Goal: Task Accomplishment & Management: Manage account settings

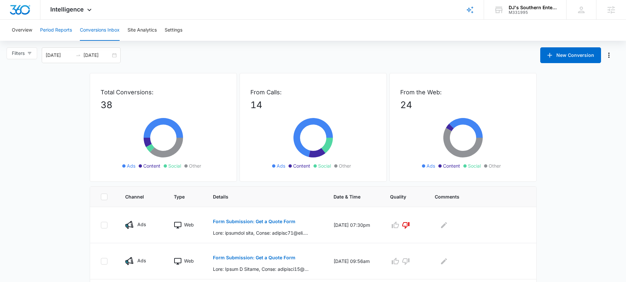
click at [58, 30] on button "Period Reports" at bounding box center [56, 30] width 32 height 21
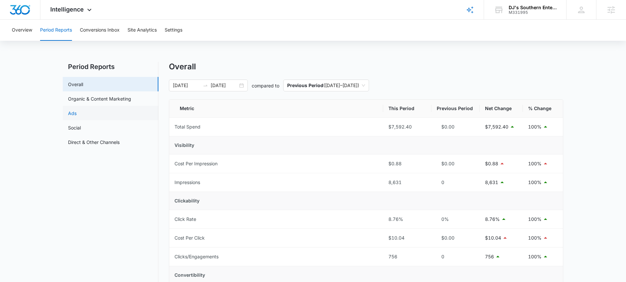
click at [77, 110] on link "Ads" at bounding box center [72, 113] width 9 height 7
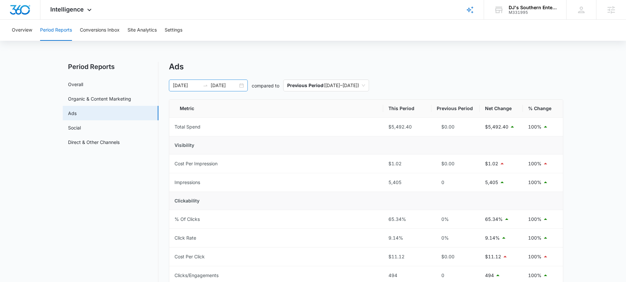
click at [245, 86] on div "06/01/2025 10/06/2025" at bounding box center [208, 86] width 79 height 12
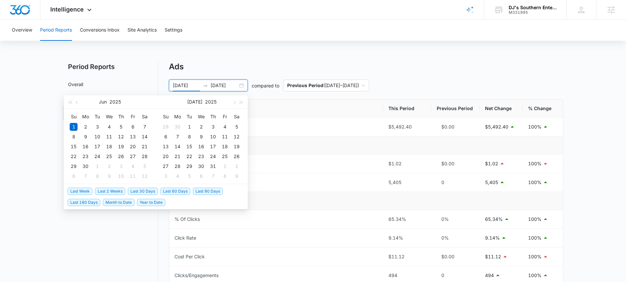
click at [141, 191] on span "Last 30 Days" at bounding box center [143, 191] width 30 height 7
type input "[DATE]"
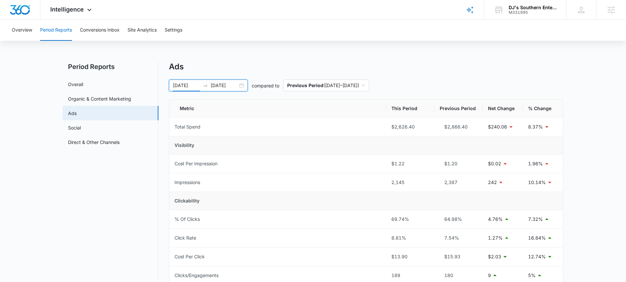
click at [242, 85] on div "09/13/2025 10/13/2025" at bounding box center [208, 86] width 79 height 12
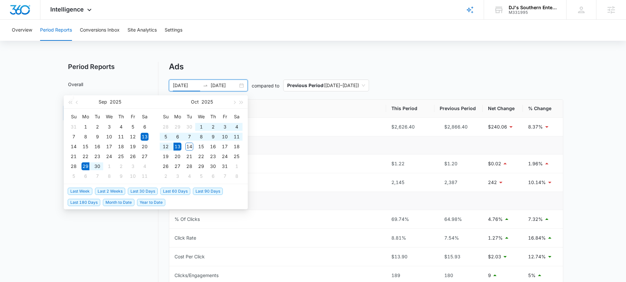
click at [115, 189] on span "Last 2 Weeks" at bounding box center [110, 191] width 30 height 7
type input "[DATE]"
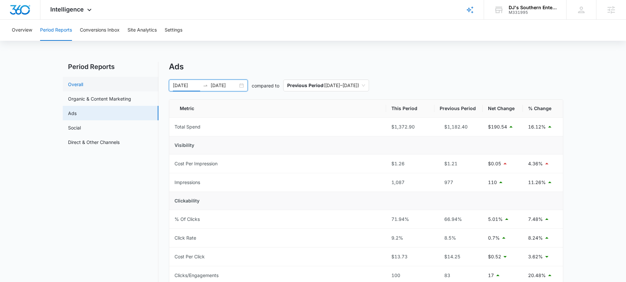
click at [83, 87] on link "Overall" at bounding box center [75, 84] width 15 height 7
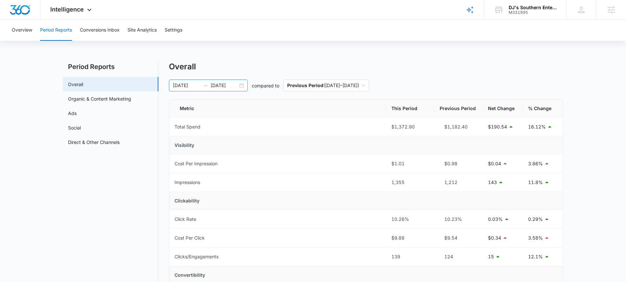
click at [242, 85] on div "09/29/2025 10/13/2025" at bounding box center [208, 86] width 79 height 12
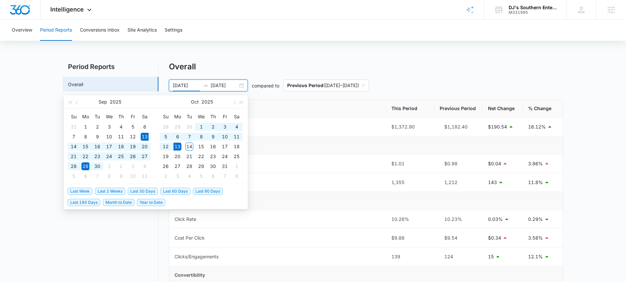
click at [146, 191] on span "Last 30 Days" at bounding box center [143, 191] width 30 height 7
type input "09/13/2025"
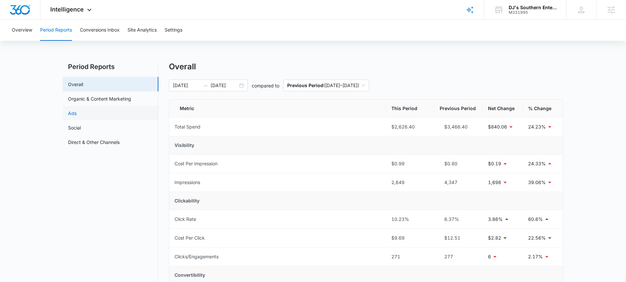
click at [77, 117] on link "Ads" at bounding box center [72, 113] width 9 height 7
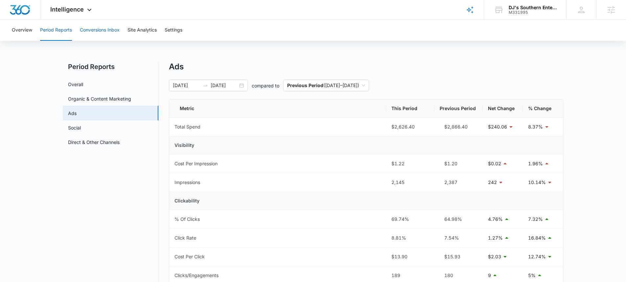
click at [96, 32] on button "Conversions Inbox" at bounding box center [100, 30] width 40 height 21
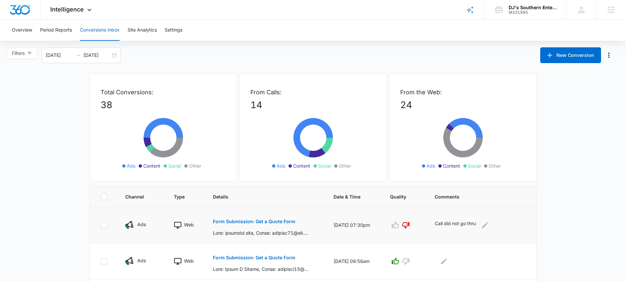
click at [273, 220] on p "Form Submission: Get a Quote Form" at bounding box center [254, 221] width 82 height 5
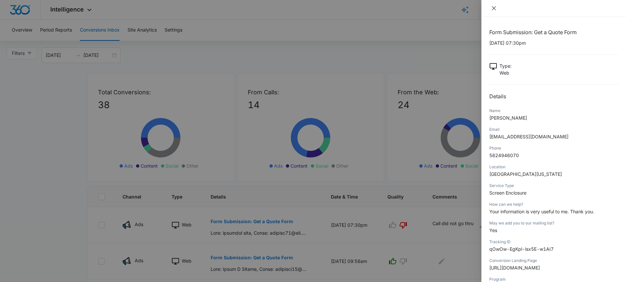
click at [491, 9] on icon "close" at bounding box center [493, 8] width 5 height 5
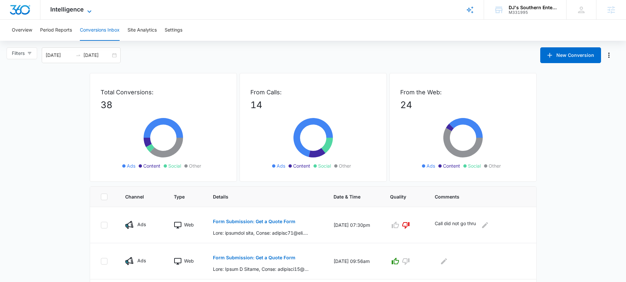
click at [67, 6] on span "Intelligence" at bounding box center [67, 9] width 34 height 7
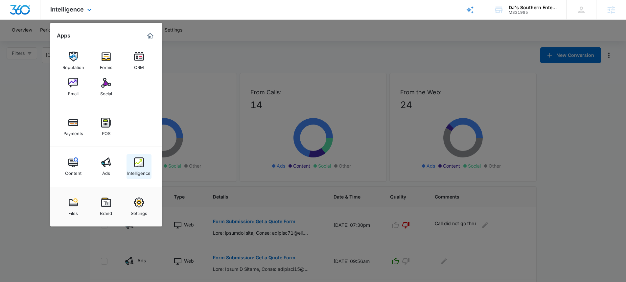
click at [137, 164] on img at bounding box center [139, 162] width 10 height 10
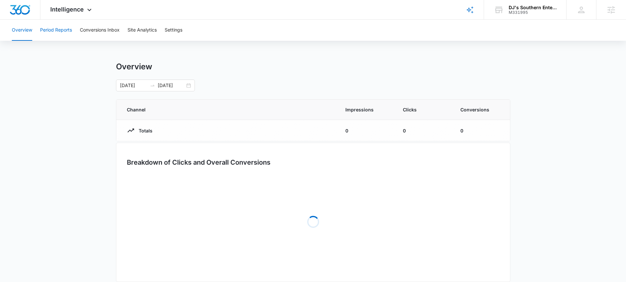
click at [65, 33] on button "Period Reports" at bounding box center [56, 30] width 32 height 21
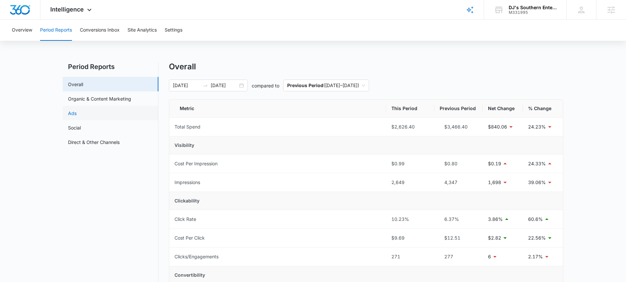
click at [77, 110] on link "Ads" at bounding box center [72, 113] width 9 height 7
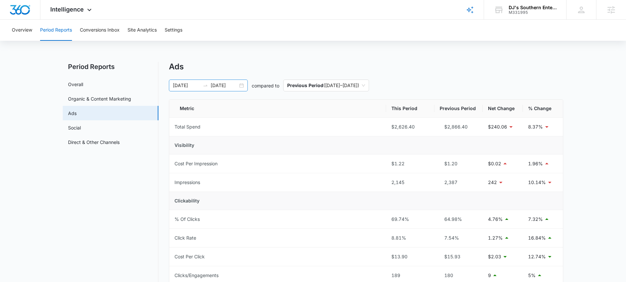
click at [244, 83] on div "09/13/2025 10/13/2025" at bounding box center [208, 86] width 79 height 12
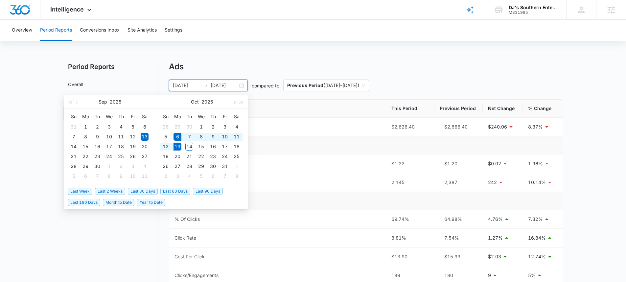
click at [84, 190] on span "Last Week" at bounding box center [80, 191] width 25 height 7
type input "[DATE]"
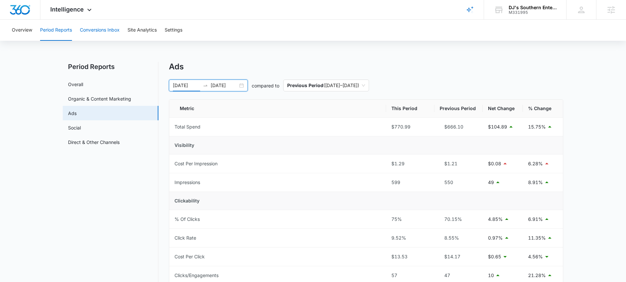
click at [102, 30] on button "Conversions Inbox" at bounding box center [100, 30] width 40 height 21
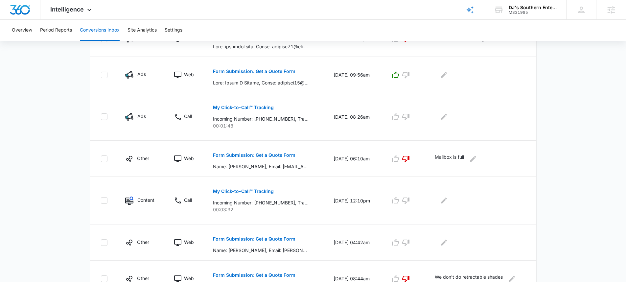
scroll to position [227, 0]
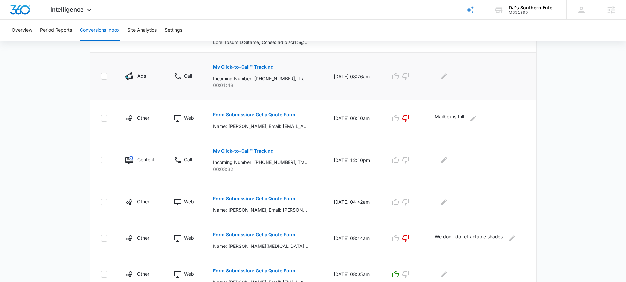
click at [246, 69] on p "My Click-to-Call™ Tracking" at bounding box center [243, 67] width 61 height 5
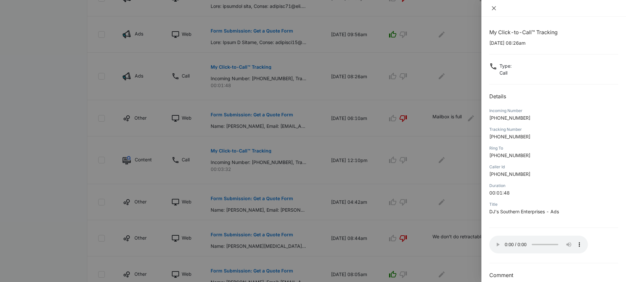
click at [494, 8] on icon "close" at bounding box center [494, 8] width 4 height 4
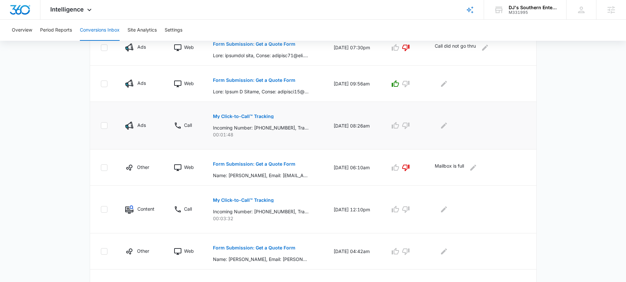
scroll to position [169, 0]
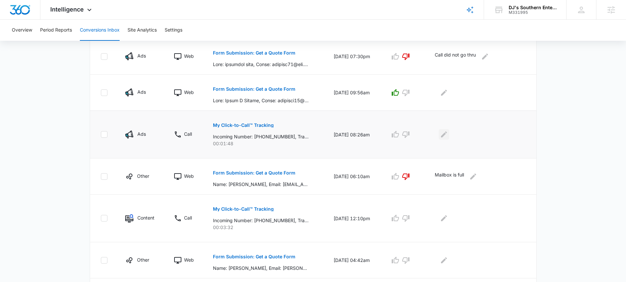
click at [446, 132] on icon "Edit Comments" at bounding box center [444, 134] width 8 height 8
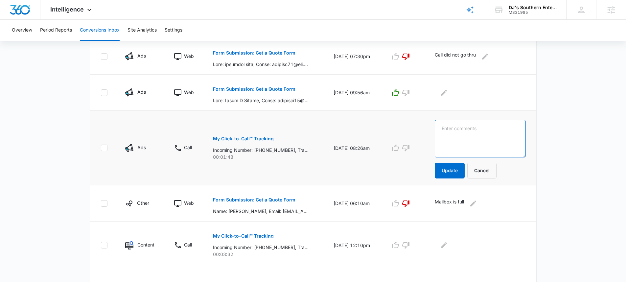
click at [462, 131] on textarea at bounding box center [480, 138] width 91 height 37
type textarea "Driveway & Enclosure Lead"
click at [456, 172] on button "Update" at bounding box center [450, 171] width 30 height 16
click at [451, 169] on button "Update" at bounding box center [450, 171] width 30 height 16
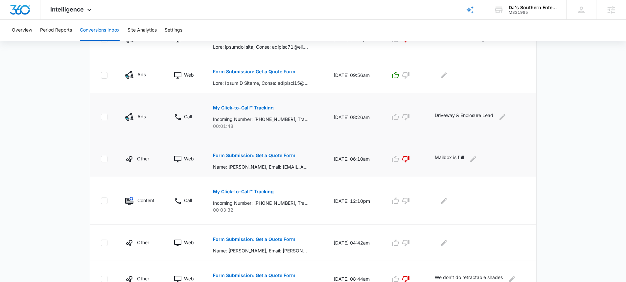
scroll to position [193, 0]
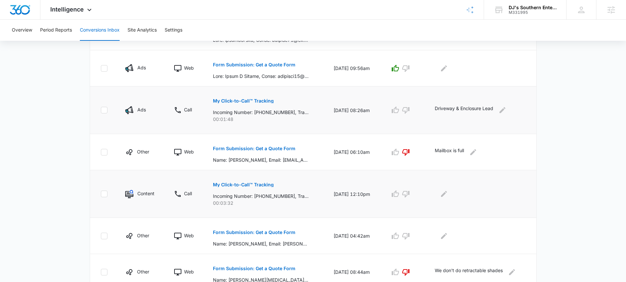
click at [253, 184] on p "My Click-to-Call™ Tracking" at bounding box center [243, 184] width 61 height 5
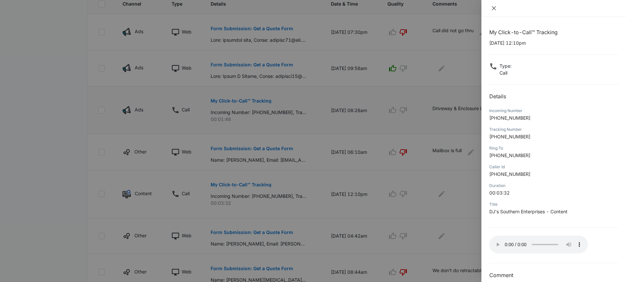
click at [491, 8] on icon "close" at bounding box center [493, 8] width 5 height 5
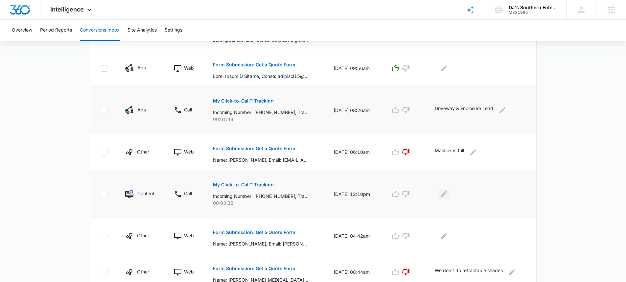
click at [446, 194] on icon "Edit Comments" at bounding box center [444, 194] width 6 height 6
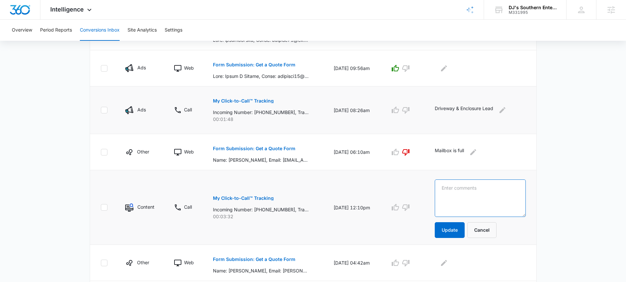
click at [454, 189] on textarea at bounding box center [480, 197] width 91 height 37
type textarea "Sunroom Lead"
click at [445, 231] on button "Update" at bounding box center [450, 230] width 30 height 16
click at [453, 230] on button "Update" at bounding box center [450, 230] width 30 height 16
click at [449, 229] on button "Update" at bounding box center [450, 230] width 30 height 16
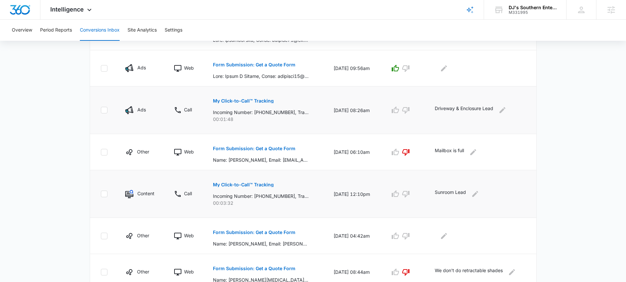
click at [261, 187] on p "My Click-to-Call™ Tracking" at bounding box center [243, 184] width 61 height 5
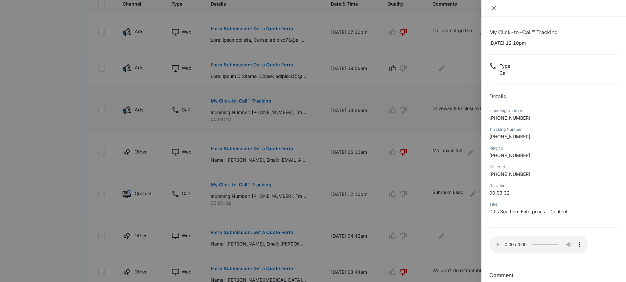
click at [495, 7] on icon "close" at bounding box center [494, 8] width 4 height 4
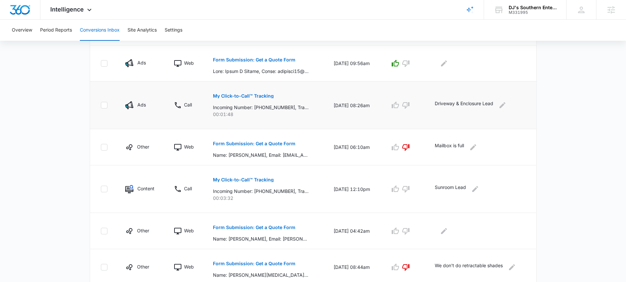
scroll to position [204, 0]
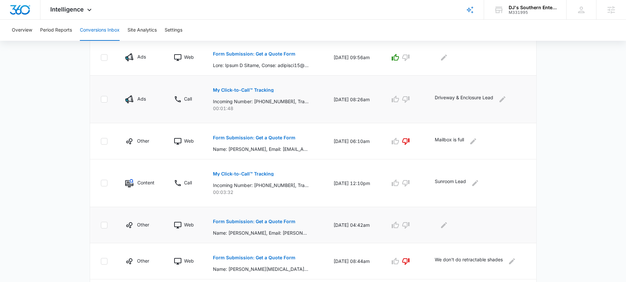
click at [261, 222] on p "Form Submission: Get a Quote Form" at bounding box center [254, 221] width 82 height 5
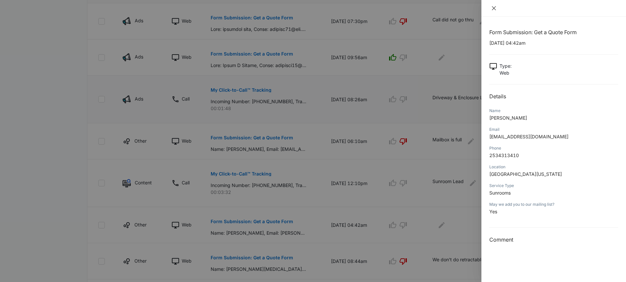
click at [493, 9] on icon "close" at bounding box center [493, 8] width 5 height 5
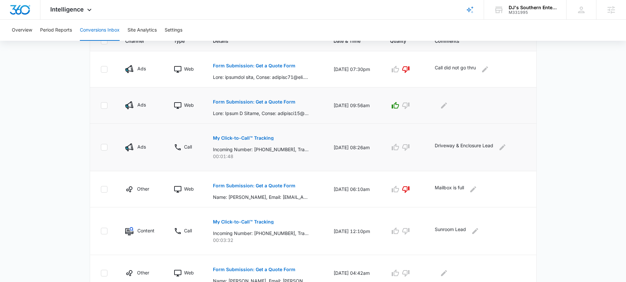
scroll to position [155, 0]
click at [264, 100] on button "Form Submission: Get a Quote Form" at bounding box center [254, 103] width 82 height 16
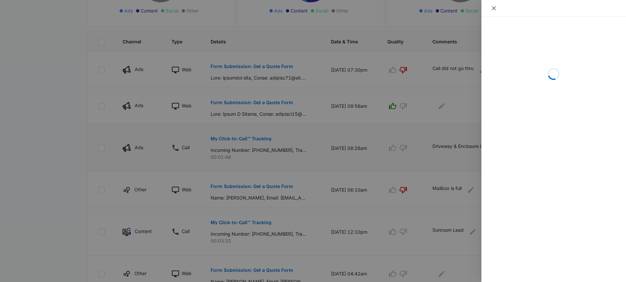
click at [492, 9] on icon "close" at bounding box center [494, 8] width 4 height 4
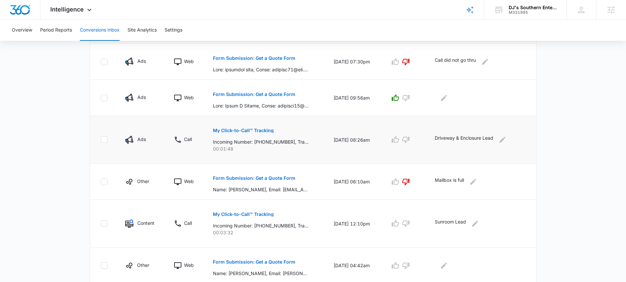
scroll to position [129, 0]
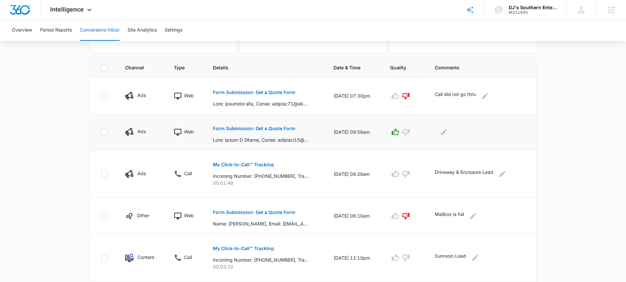
click at [251, 128] on p "Form Submission: Get a Quote Form" at bounding box center [254, 128] width 82 height 5
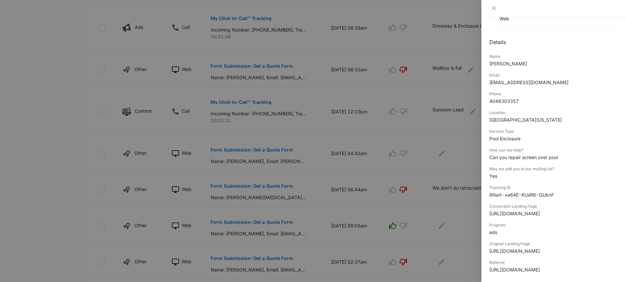
scroll to position [273, 0]
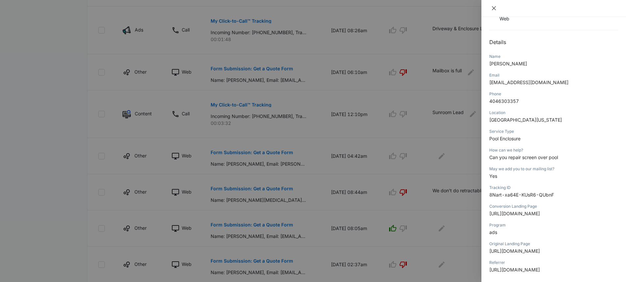
click at [493, 9] on icon "close" at bounding box center [493, 8] width 5 height 5
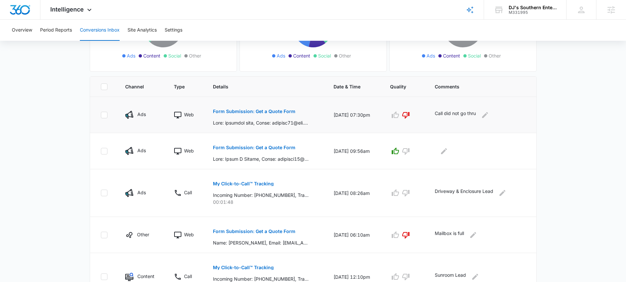
scroll to position [115, 0]
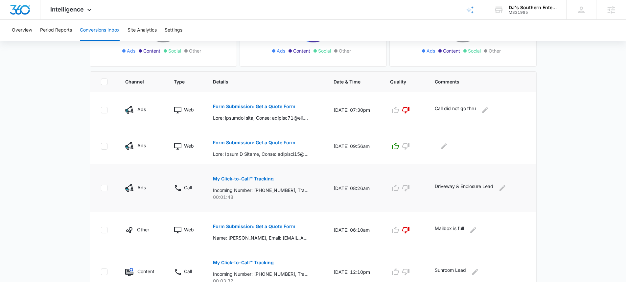
click at [257, 179] on p "My Click-to-Call™ Tracking" at bounding box center [243, 178] width 61 height 5
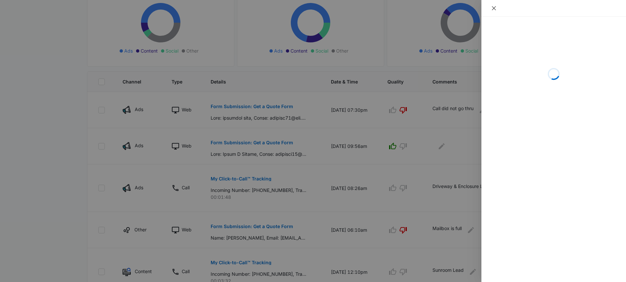
click at [494, 8] on icon "close" at bounding box center [494, 8] width 4 height 4
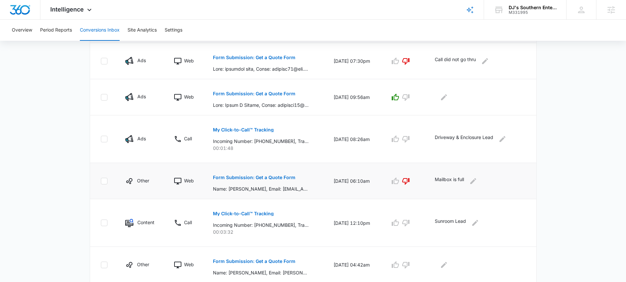
scroll to position [170, 0]
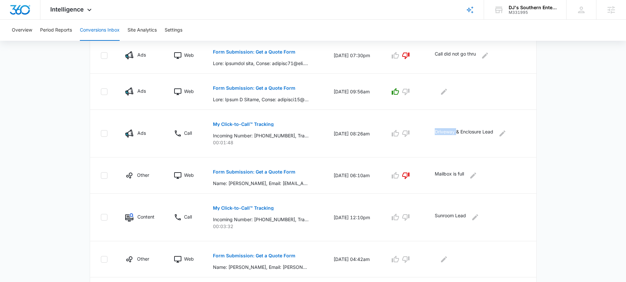
drag, startPoint x: 433, startPoint y: 128, endPoint x: 459, endPoint y: 133, distance: 25.8
click at [459, 133] on td "Driveway & Enclosure Lead" at bounding box center [481, 134] width 109 height 48
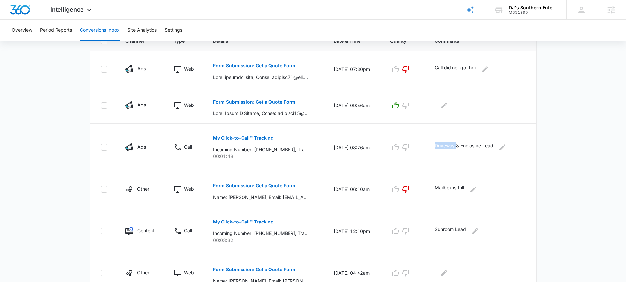
scroll to position [150, 0]
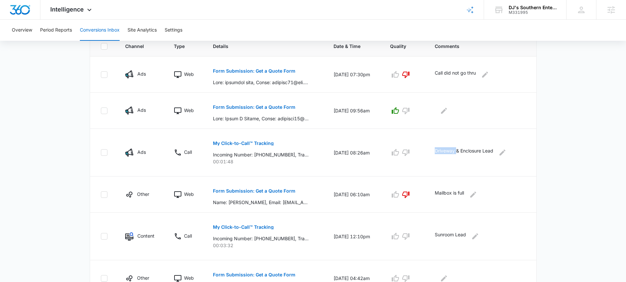
click at [442, 151] on p "Driveway & Enclosure Lead" at bounding box center [464, 152] width 58 height 11
drag, startPoint x: 436, startPoint y: 151, endPoint x: 497, endPoint y: 155, distance: 60.9
click at [497, 155] on td "Driveway & Enclosure Lead" at bounding box center [481, 153] width 109 height 48
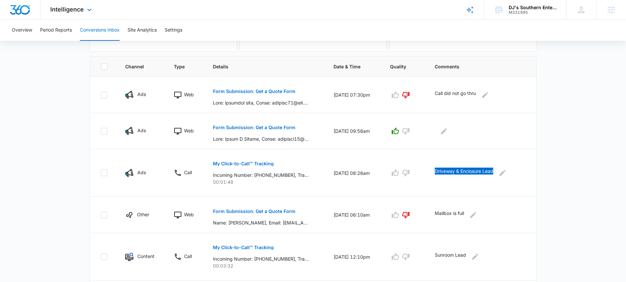
scroll to position [122, 0]
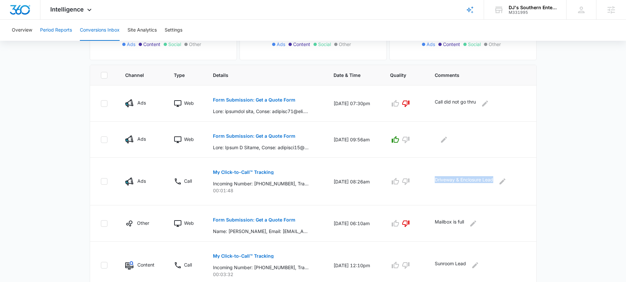
click at [63, 31] on button "Period Reports" at bounding box center [56, 30] width 32 height 21
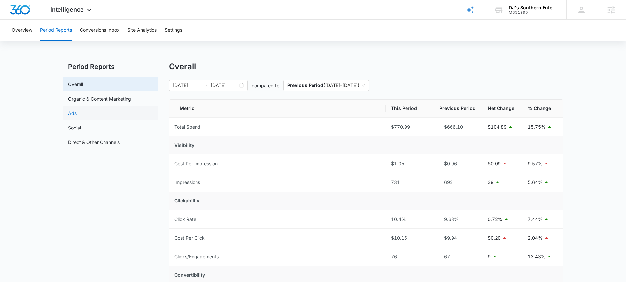
click at [77, 114] on link "Ads" at bounding box center [72, 113] width 9 height 7
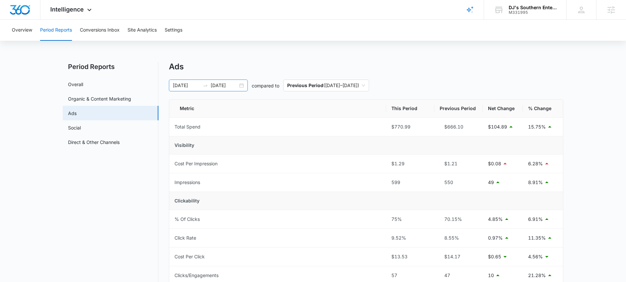
click at [244, 84] on div "10/06/2025 10/13/2025" at bounding box center [208, 86] width 79 height 12
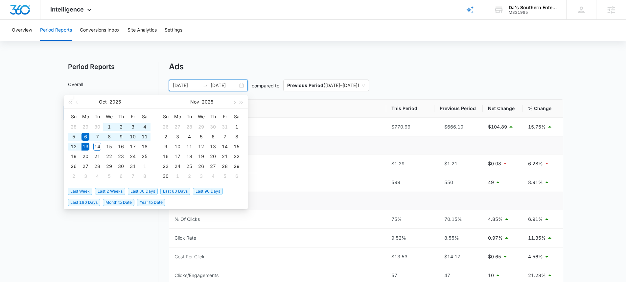
click at [143, 191] on span "Last 30 Days" at bounding box center [143, 191] width 30 height 7
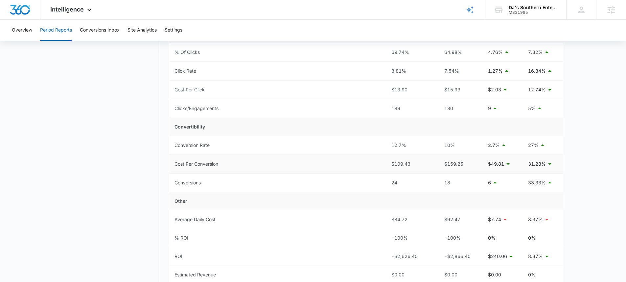
scroll to position [174, 0]
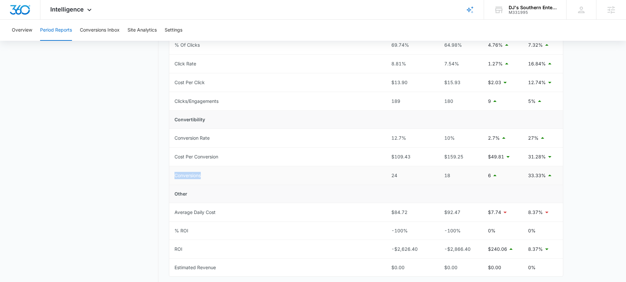
drag, startPoint x: 174, startPoint y: 175, endPoint x: 205, endPoint y: 176, distance: 30.9
click at [205, 176] on td "Conversions" at bounding box center [277, 175] width 217 height 19
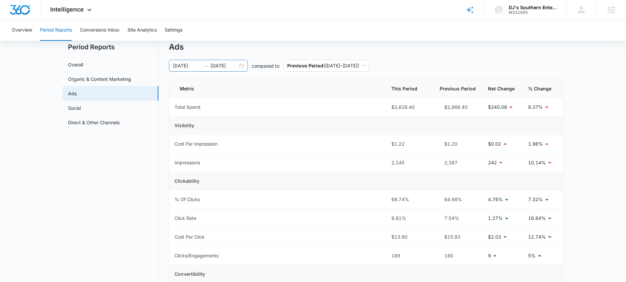
scroll to position [0, 0]
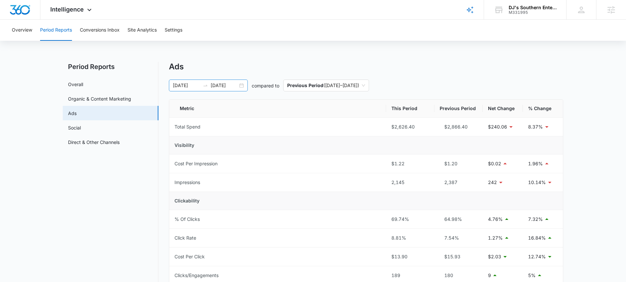
click at [240, 85] on div "09/13/2025 10/13/2025" at bounding box center [208, 86] width 79 height 12
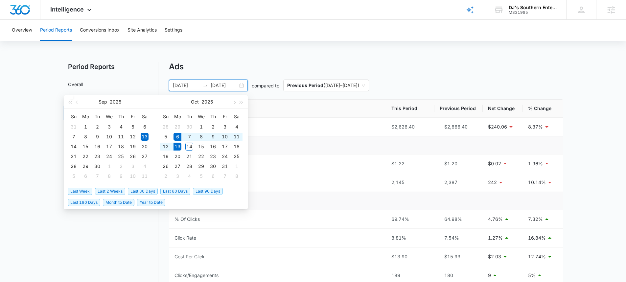
click at [81, 189] on span "Last Week" at bounding box center [80, 191] width 25 height 7
type input "[DATE]"
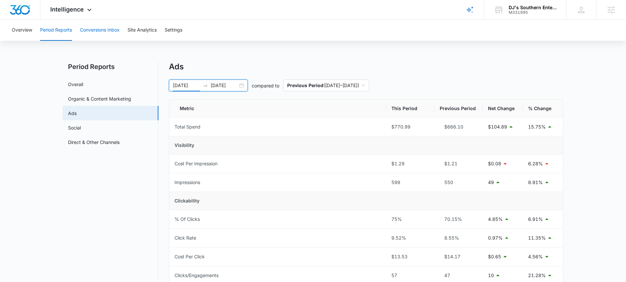
click at [95, 29] on button "Conversions Inbox" at bounding box center [100, 30] width 40 height 21
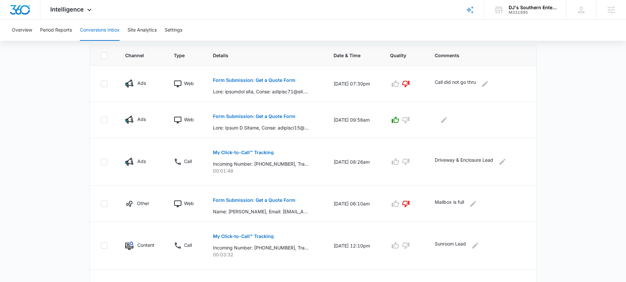
scroll to position [140, 0]
click at [274, 79] on p "Form Submission: Get a Quote Form" at bounding box center [254, 81] width 82 height 5
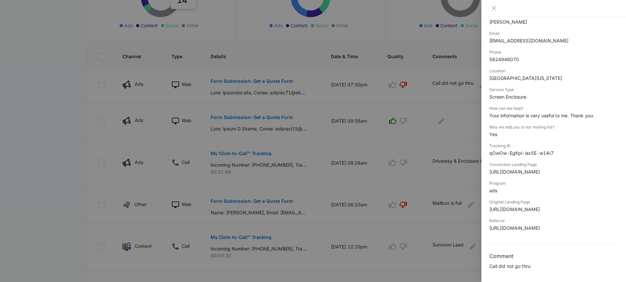
scroll to position [0, 0]
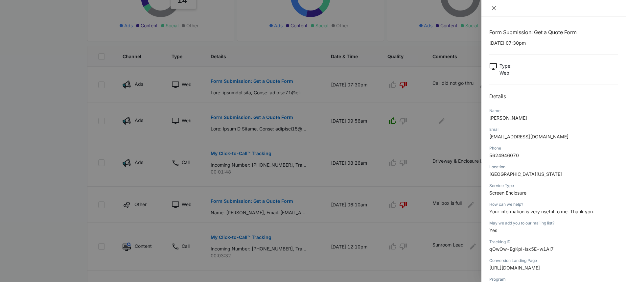
click at [494, 6] on icon "close" at bounding box center [493, 8] width 5 height 5
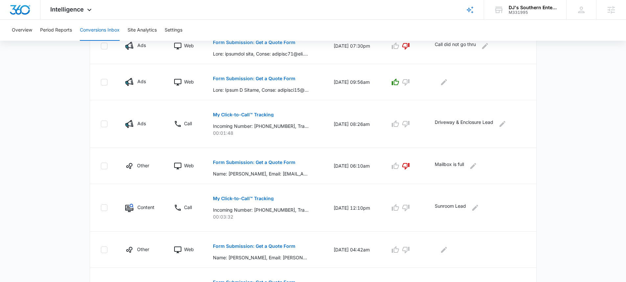
scroll to position [188, 0]
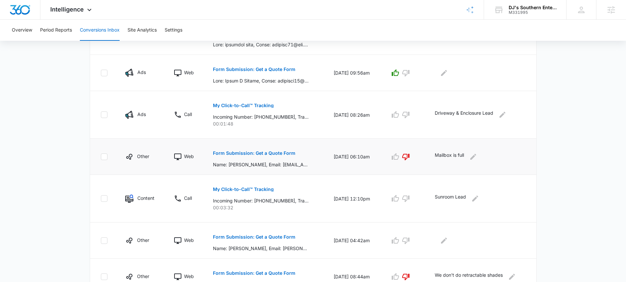
click at [263, 153] on p "Form Submission: Get a Quote Form" at bounding box center [254, 153] width 82 height 5
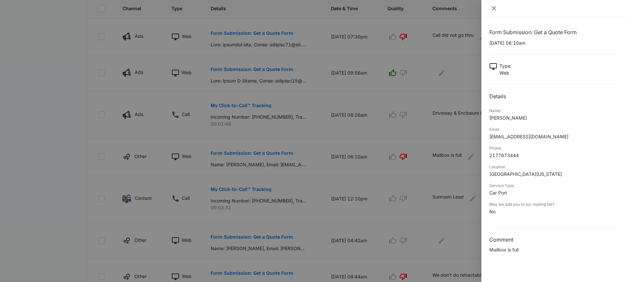
click at [493, 10] on icon "close" at bounding box center [493, 8] width 5 height 5
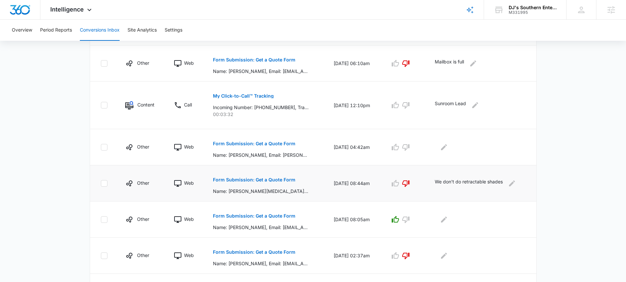
scroll to position [314, 0]
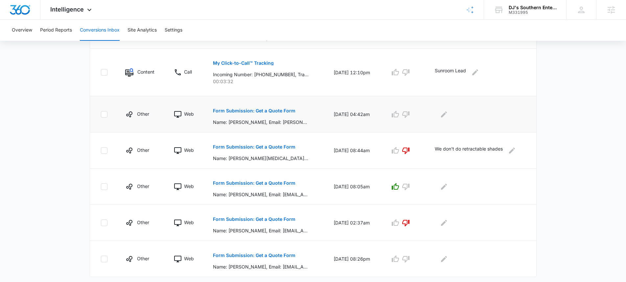
click at [250, 109] on p "Form Submission: Get a Quote Form" at bounding box center [254, 110] width 82 height 5
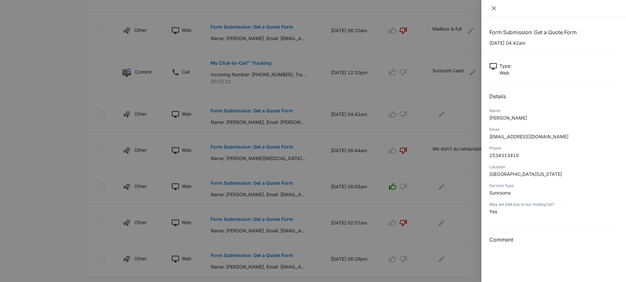
click at [493, 6] on icon "close" at bounding box center [493, 8] width 5 height 5
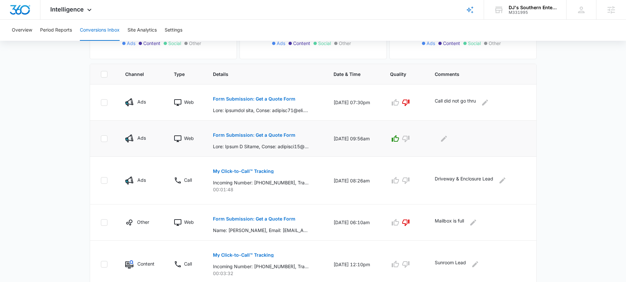
scroll to position [122, 0]
drag, startPoint x: 140, startPoint y: 102, endPoint x: 147, endPoint y: 103, distance: 7.0
click at [147, 103] on div "Ads" at bounding box center [141, 103] width 33 height 8
drag, startPoint x: 223, startPoint y: 111, endPoint x: 232, endPoint y: 113, distance: 9.3
click at [232, 113] on p at bounding box center [261, 110] width 96 height 7
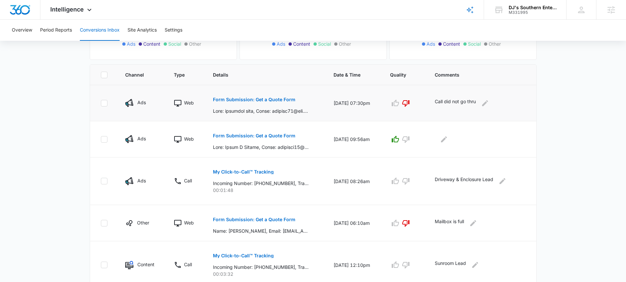
click at [241, 114] on p at bounding box center [261, 110] width 96 height 7
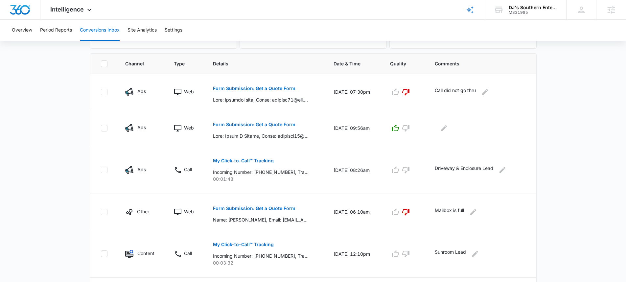
scroll to position [134, 0]
click at [518, 12] on div "M331995" at bounding box center [533, 12] width 48 height 5
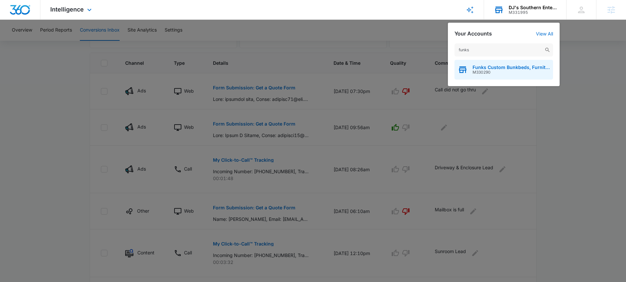
type input "funks"
click at [521, 68] on span "Funks Custom Bunkbeds, Furniture & Sawmill" at bounding box center [510, 67] width 77 height 5
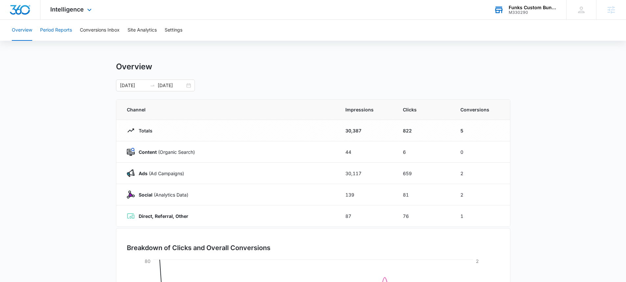
click at [59, 31] on button "Period Reports" at bounding box center [56, 30] width 32 height 21
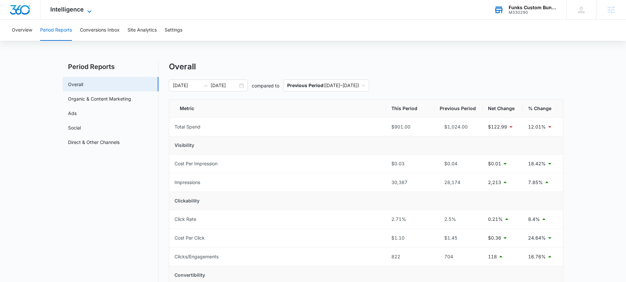
click at [68, 11] on span "Intelligence" at bounding box center [67, 9] width 34 height 7
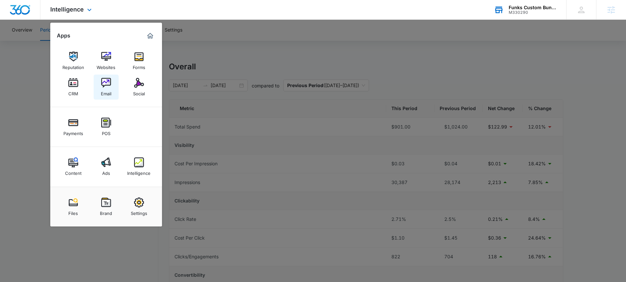
click at [108, 86] on img at bounding box center [106, 83] width 10 height 10
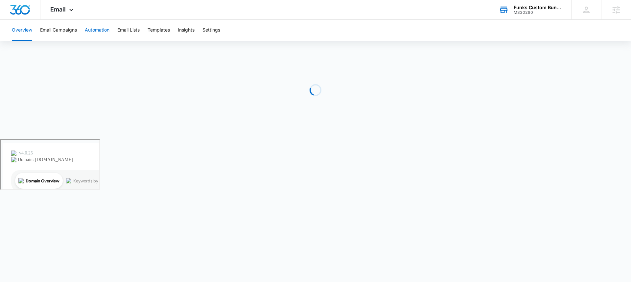
click at [95, 32] on button "Automation" at bounding box center [97, 30] width 25 height 21
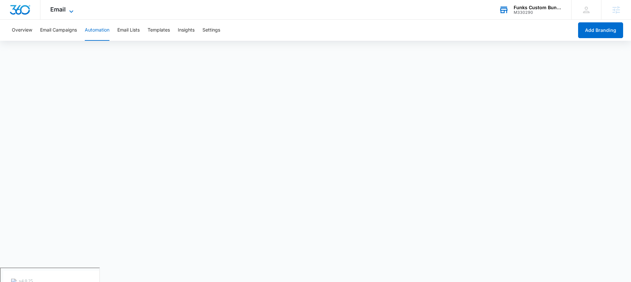
click at [64, 9] on span "Email" at bounding box center [57, 9] width 15 height 7
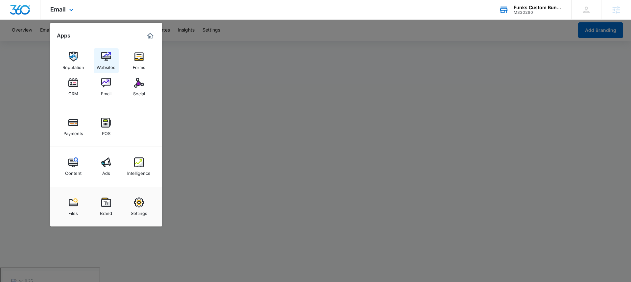
click at [104, 63] on div "Websites" at bounding box center [106, 65] width 19 height 9
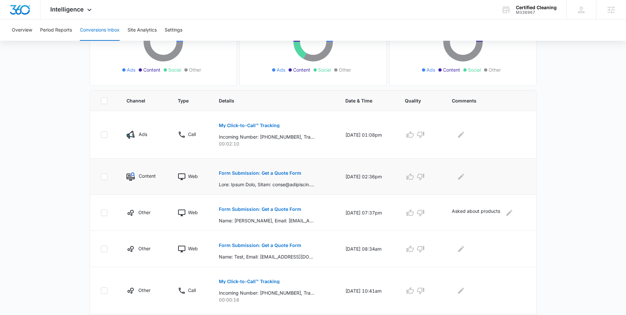
scroll to position [124, 0]
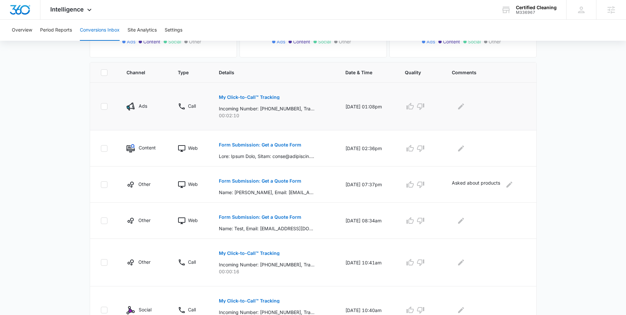
click at [230, 97] on p "My Click-to-Call™ Tracking" at bounding box center [249, 97] width 61 height 5
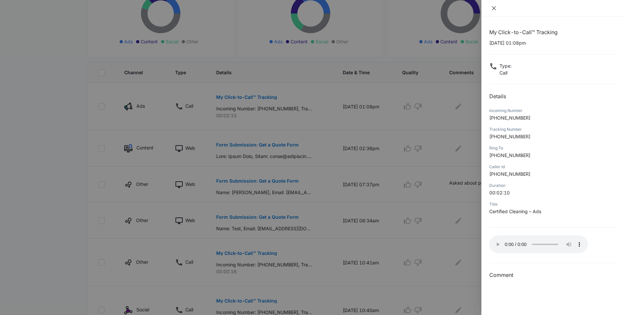
click at [491, 7] on icon "close" at bounding box center [493, 8] width 5 height 5
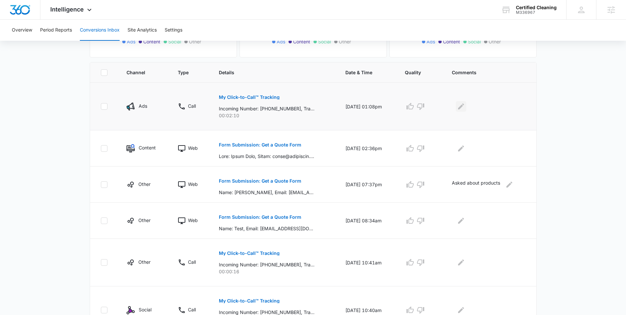
click at [464, 105] on icon "Edit Comments" at bounding box center [461, 106] width 6 height 6
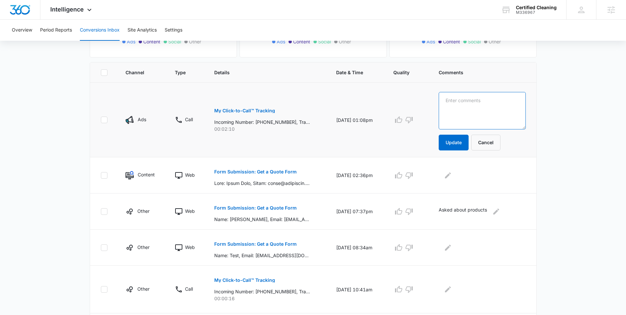
click at [467, 105] on textarea at bounding box center [482, 110] width 87 height 37
type textarea "Looking for a job"
click at [464, 143] on button "Update" at bounding box center [454, 143] width 30 height 16
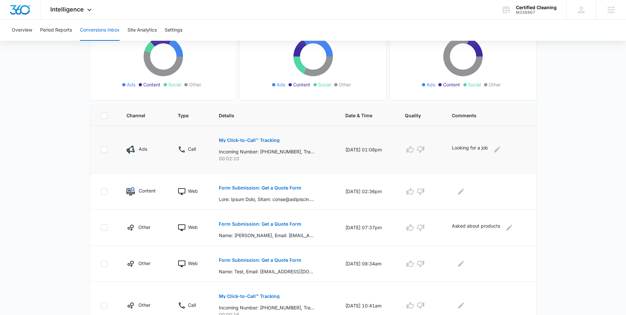
scroll to position [22, 0]
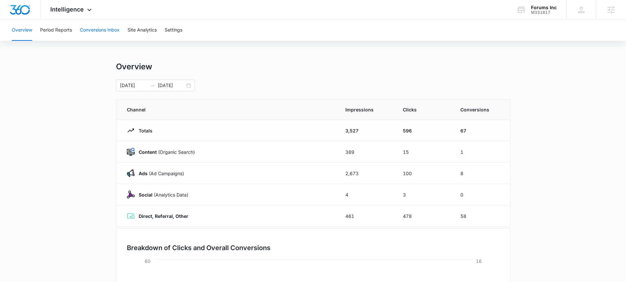
click at [114, 21] on button "Conversions Inbox" at bounding box center [100, 30] width 40 height 21
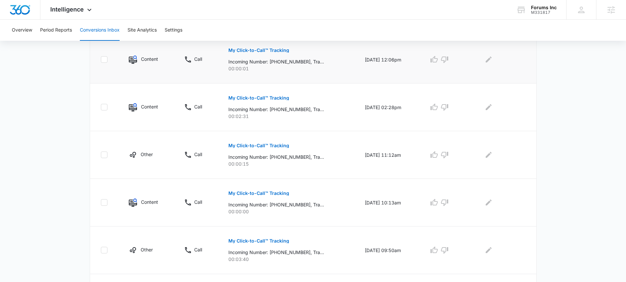
scroll to position [362, 0]
click at [271, 99] on p "My Click-to-Call™ Tracking" at bounding box center [258, 97] width 61 height 5
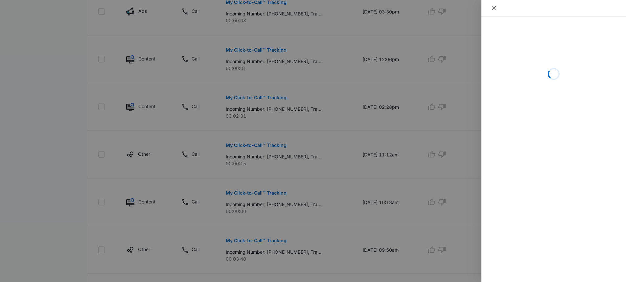
click at [493, 8] on icon "close" at bounding box center [494, 8] width 4 height 4
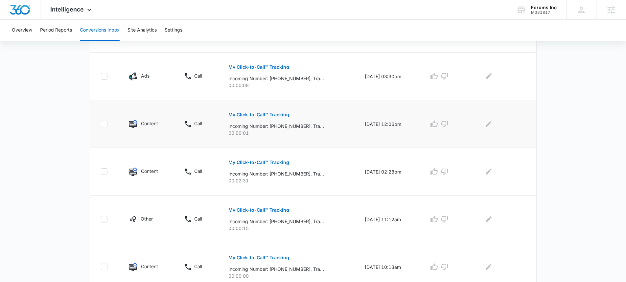
scroll to position [298, 0]
click at [269, 161] on p "My Click-to-Call™ Tracking" at bounding box center [258, 161] width 61 height 5
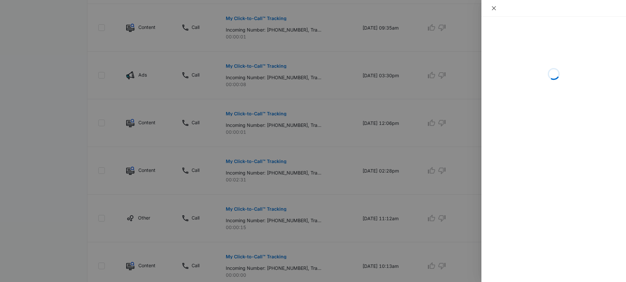
click at [495, 9] on icon "close" at bounding box center [493, 8] width 5 height 5
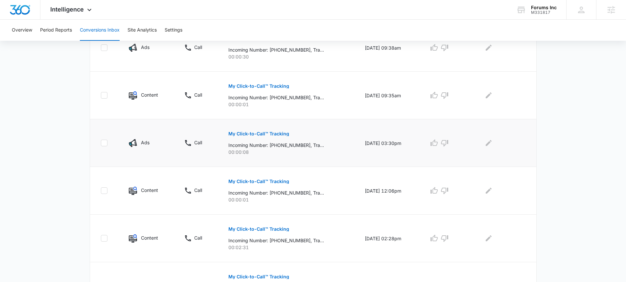
scroll to position [164, 0]
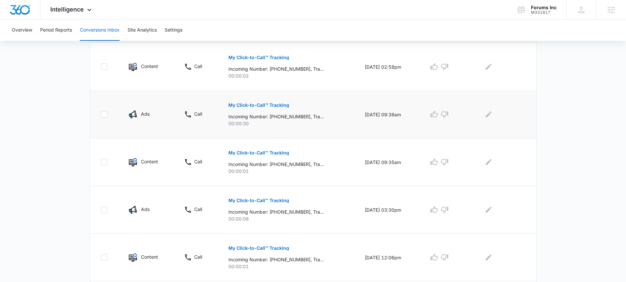
click at [245, 109] on button "My Click-to-Call™ Tracking" at bounding box center [258, 105] width 61 height 16
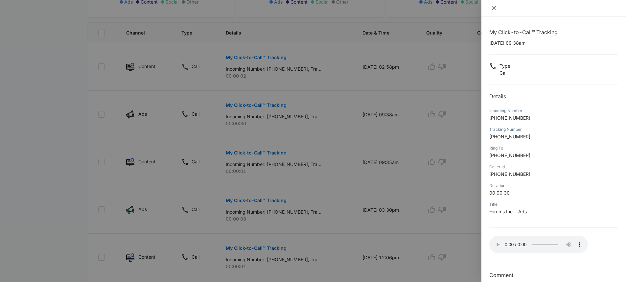
click at [492, 8] on icon "close" at bounding box center [493, 8] width 5 height 5
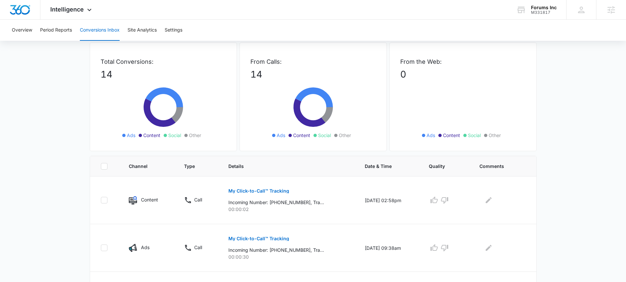
scroll to position [0, 0]
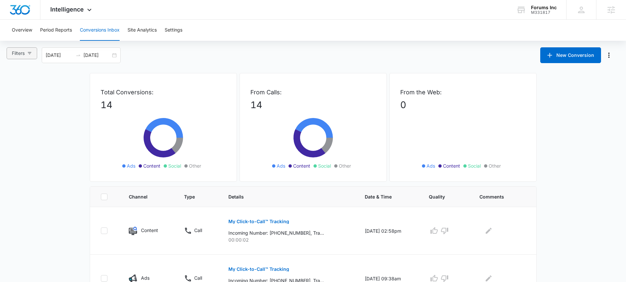
click at [30, 52] on icon "button" at bounding box center [30, 53] width 4 height 2
click at [13, 87] on input "Ads" at bounding box center [12, 88] width 5 height 5
radio input "true"
click at [288, 54] on div "Filters (1) Filter Channel : All Channels Ads Content Social Other Filter Type …" at bounding box center [313, 55] width 626 height 16
click at [70, 9] on span "Intelligence" at bounding box center [67, 9] width 34 height 7
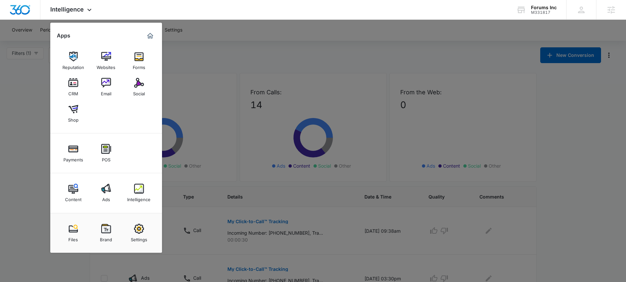
click at [344, 58] on div at bounding box center [313, 141] width 626 height 282
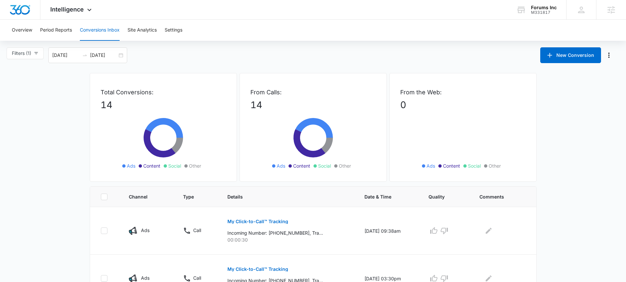
click at [33, 30] on div "Overview Period Reports Conversions Inbox Site Analytics Settings" at bounding box center [313, 30] width 610 height 21
click at [26, 28] on button "Overview" at bounding box center [22, 30] width 20 height 21
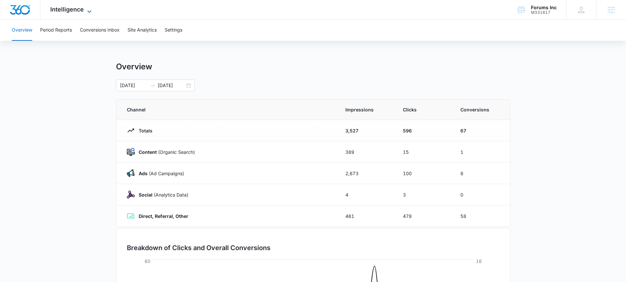
click at [83, 12] on span "Intelligence" at bounding box center [67, 9] width 34 height 7
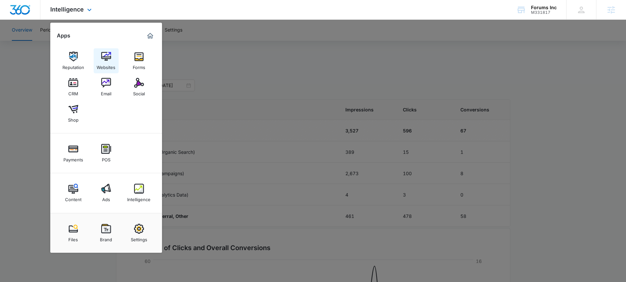
click at [106, 60] on img at bounding box center [106, 57] width 10 height 10
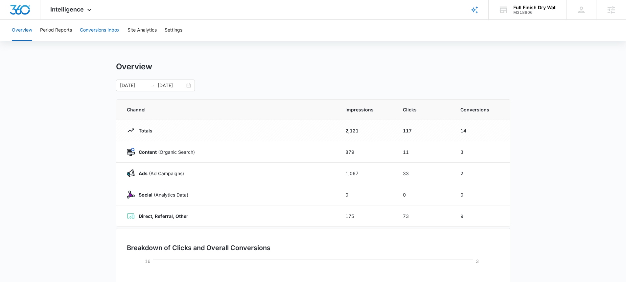
click at [101, 33] on button "Conversions Inbox" at bounding box center [100, 30] width 40 height 21
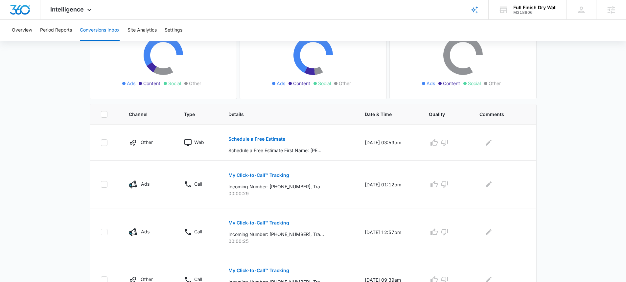
scroll to position [109, 0]
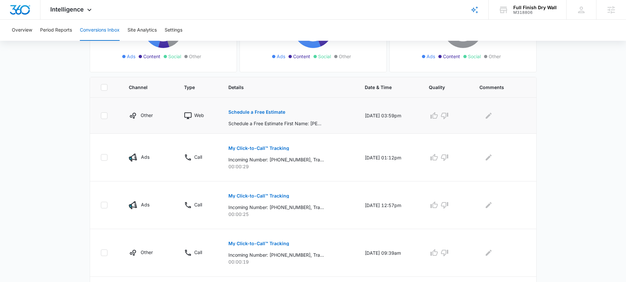
click at [255, 112] on p "Schedule a Free Estimate" at bounding box center [256, 112] width 57 height 5
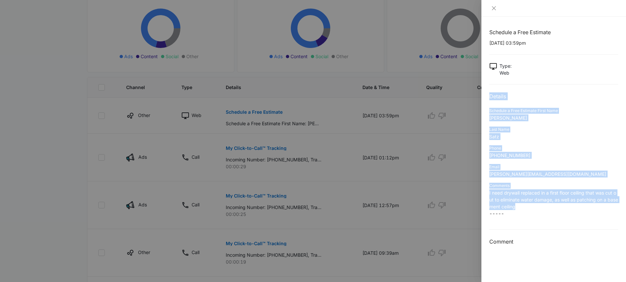
drag, startPoint x: 489, startPoint y: 96, endPoint x: 567, endPoint y: 207, distance: 135.9
click at [567, 207] on div "Schedule a Free Estimate [DATE] 03:59pm Type : Web Details Schedule a Free Esti…" at bounding box center [553, 149] width 145 height 265
copy div "Details Schedule a Free Estimate First Name [PERSON_NAME] Last Name [PERSON_NAM…"
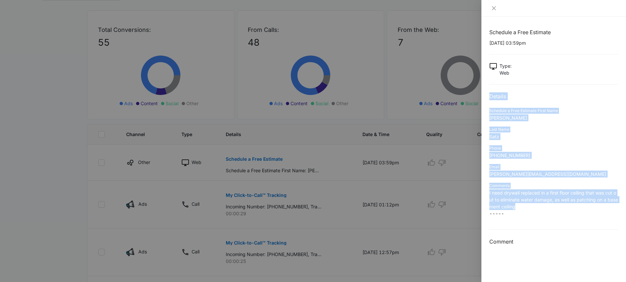
scroll to position [54, 0]
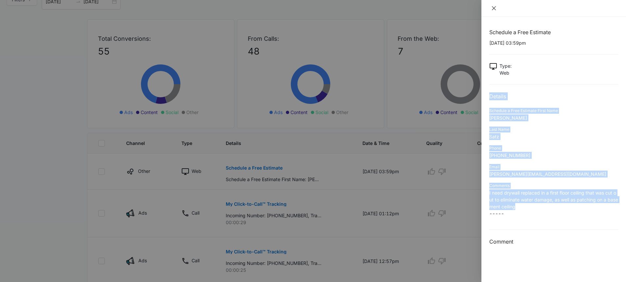
click at [495, 10] on icon "close" at bounding box center [494, 8] width 4 height 4
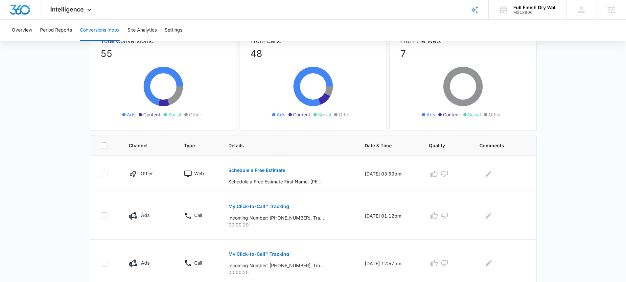
scroll to position [57, 0]
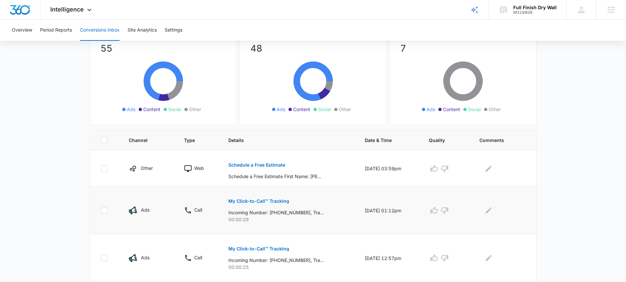
click at [274, 198] on button "My Click-to-Call™ Tracking" at bounding box center [258, 201] width 61 height 16
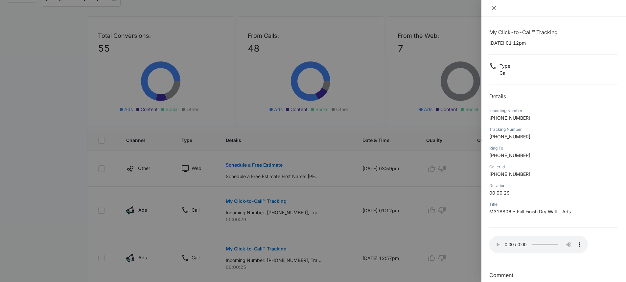
click at [493, 11] on button "Close" at bounding box center [493, 8] width 9 height 6
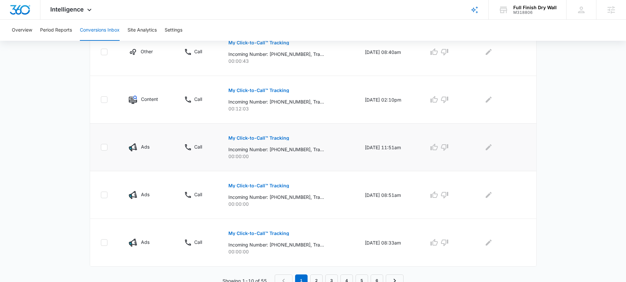
scroll to position [373, 0]
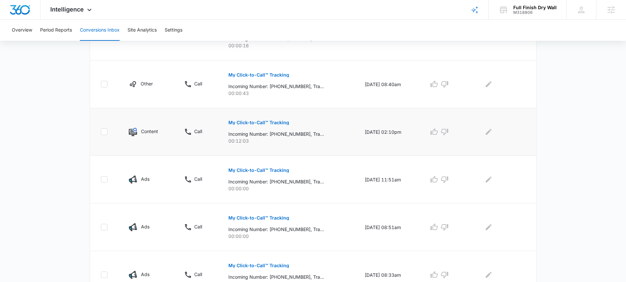
click at [274, 122] on p "My Click-to-Call™ Tracking" at bounding box center [258, 122] width 61 height 5
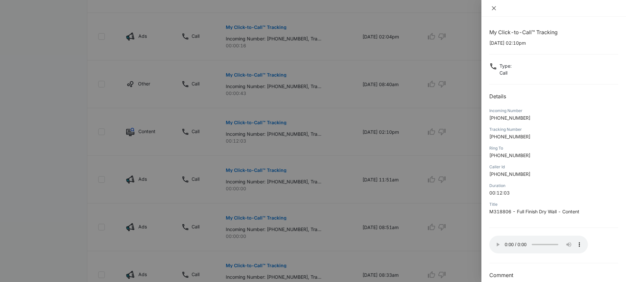
click at [495, 9] on icon "close" at bounding box center [493, 8] width 5 height 5
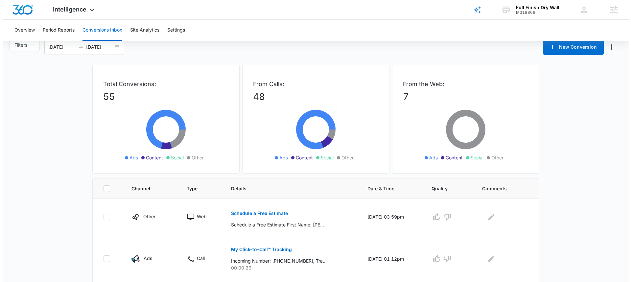
scroll to position [0, 0]
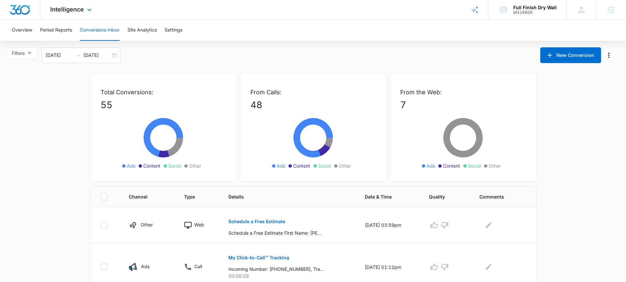
click at [68, 16] on div "Intelligence Apps Reputation Forms CRM Email Social Payments POS Content Ads In…" at bounding box center [71, 9] width 63 height 19
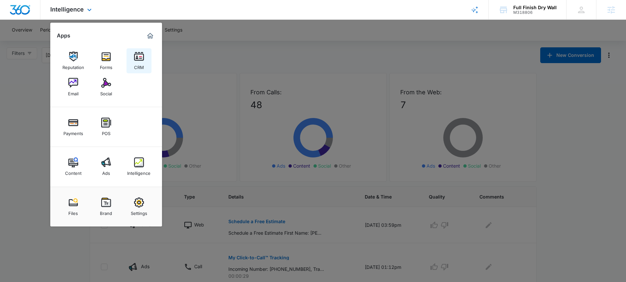
click at [141, 55] on img at bounding box center [139, 57] width 10 height 10
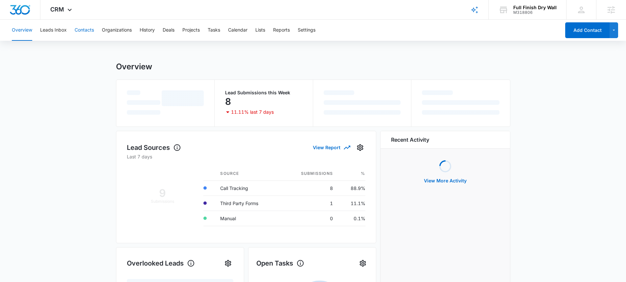
click at [84, 27] on button "Contacts" at bounding box center [84, 30] width 19 height 21
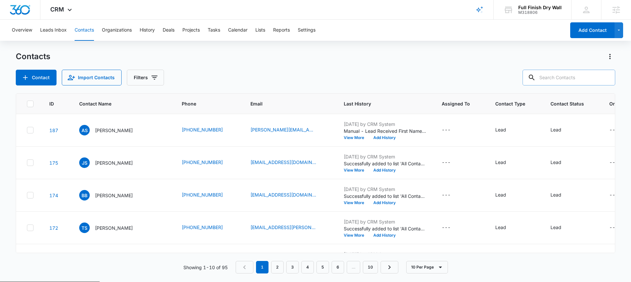
click at [580, 80] on input "text" at bounding box center [568, 78] width 93 height 16
paste input "Details Schedule a Free Estimate First Name Adam Last Name Satz Phone (913) 787…"
type input "Details Schedule a Free Estimate First Name Adam Last Name Satz Phone (913) 787…"
click at [578, 77] on input "text" at bounding box center [568, 78] width 93 height 16
paste input "303-947-0306"
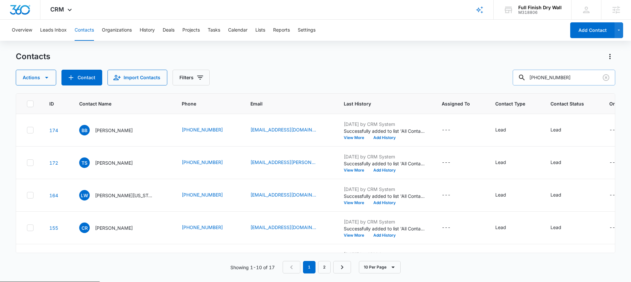
click at [555, 78] on input "303-947-0306" at bounding box center [564, 78] width 103 height 16
click at [553, 78] on input "303-947-0306" at bounding box center [564, 78] width 103 height 16
click at [544, 78] on input "303) 947-0306" at bounding box center [564, 78] width 103 height 16
click at [590, 79] on input "(303) 947-0306" at bounding box center [564, 78] width 103 height 16
type input "(303) 947-0306"
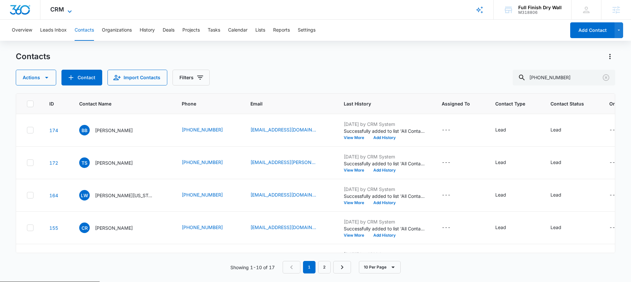
click at [58, 8] on span "CRM" at bounding box center [57, 9] width 14 height 7
click at [61, 19] on div "CRM Apps Reputation Forms CRM Email Social Payments POS Content Ads Intelligenc…" at bounding box center [61, 9] width 43 height 19
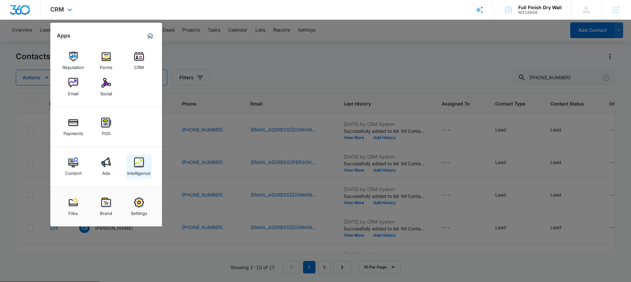
click at [140, 167] on img at bounding box center [139, 162] width 10 height 10
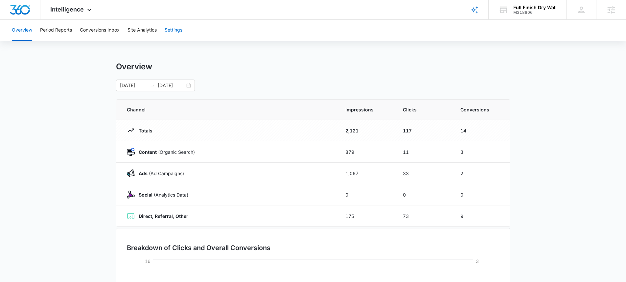
click at [166, 27] on button "Settings" at bounding box center [174, 30] width 18 height 21
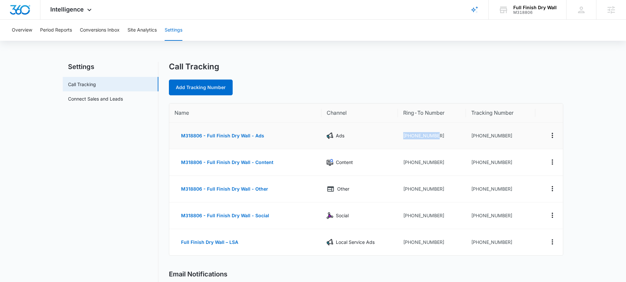
drag, startPoint x: 421, startPoint y: 135, endPoint x: 401, endPoint y: 135, distance: 19.4
click at [401, 135] on td "+17203713097" at bounding box center [432, 136] width 68 height 27
copy td "+17203713097"
click at [527, 12] on div "M318806" at bounding box center [534, 12] width 43 height 5
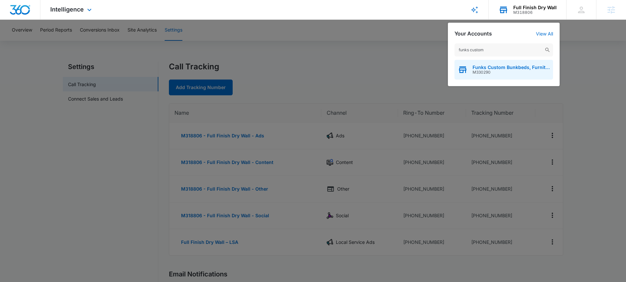
type input "funks custom"
click at [491, 64] on div "Funks Custom Bunkbeds, Furniture & Sawmill M330290" at bounding box center [503, 70] width 99 height 20
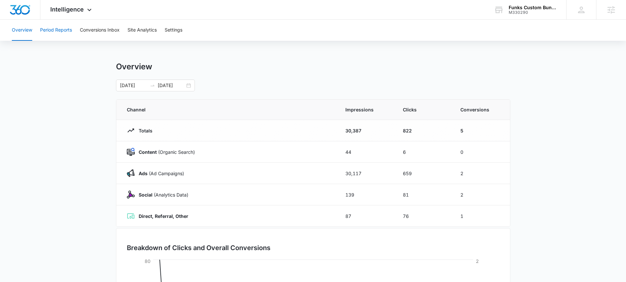
click at [49, 28] on button "Period Reports" at bounding box center [56, 30] width 32 height 21
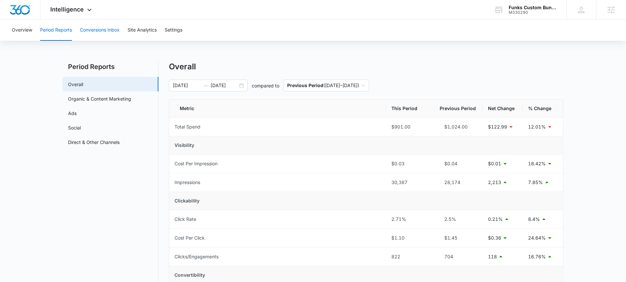
click at [96, 30] on button "Conversions Inbox" at bounding box center [100, 30] width 40 height 21
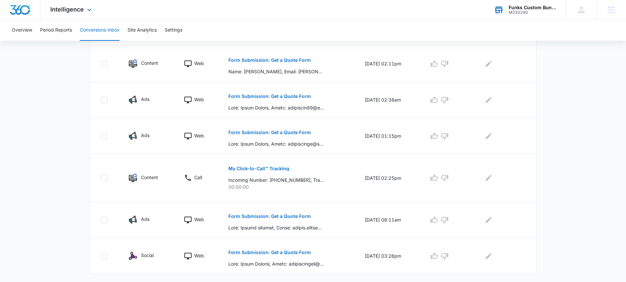
scroll to position [204, 0]
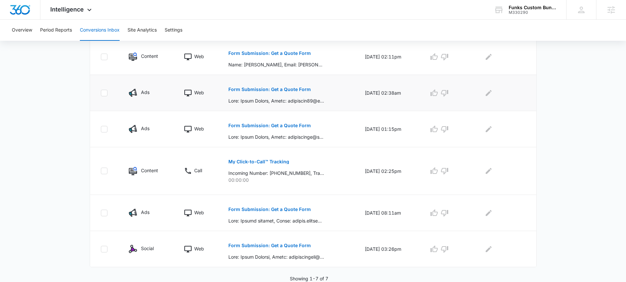
click at [257, 90] on p "Form Submission: Get a Quote Form" at bounding box center [269, 89] width 82 height 5
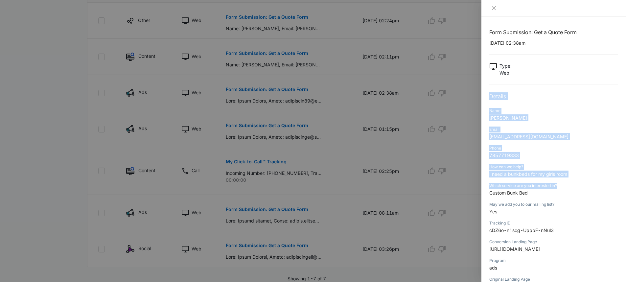
drag, startPoint x: 488, startPoint y: 96, endPoint x: 565, endPoint y: 186, distance: 118.6
click at [565, 186] on div "Form Submission: Get a Quote Form 10/14/2025 at 02:38am Type : Web Details Name…" at bounding box center [553, 149] width 145 height 265
copy div "Details Name Sadie Chapin Email sadieebug94@gmail.com Phone 7857719333 How can …"
click at [495, 8] on icon "close" at bounding box center [493, 8] width 5 height 5
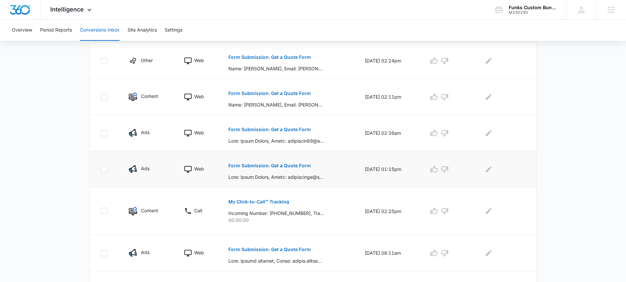
scroll to position [176, 0]
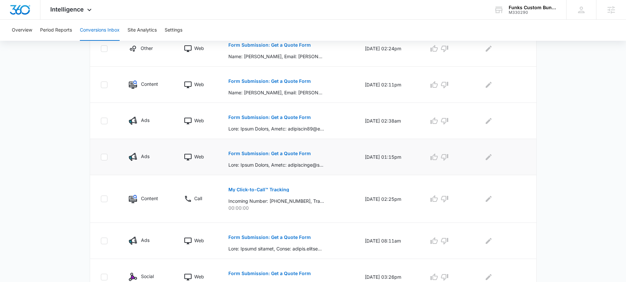
click at [268, 151] on p "Form Submission: Get a Quote Form" at bounding box center [269, 153] width 82 height 5
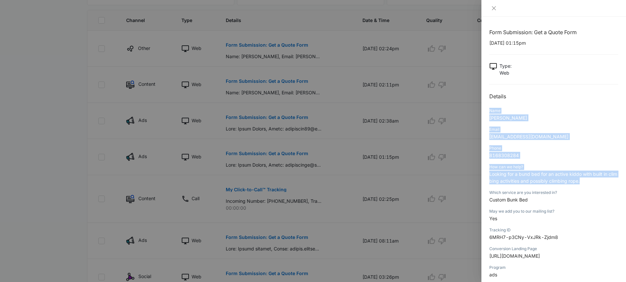
drag, startPoint x: 489, startPoint y: 112, endPoint x: 569, endPoint y: 186, distance: 109.0
click at [569, 186] on div "Form Submission: Get a Quote Form 10/10/2025 at 01:15pm Type : Web Details Name…" at bounding box center [553, 149] width 145 height 265
copy div "Name Jamie Rauhut Email jamierauhut@gmail.com Phone 8168308284 How can we help?…"
click at [495, 9] on icon "close" at bounding box center [493, 8] width 5 height 5
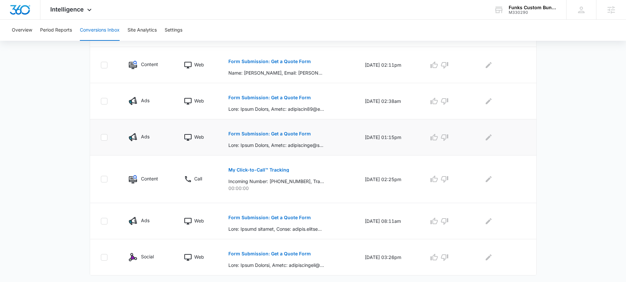
scroll to position [195, 0]
click at [292, 132] on p "Form Submission: Get a Quote Form" at bounding box center [269, 134] width 82 height 5
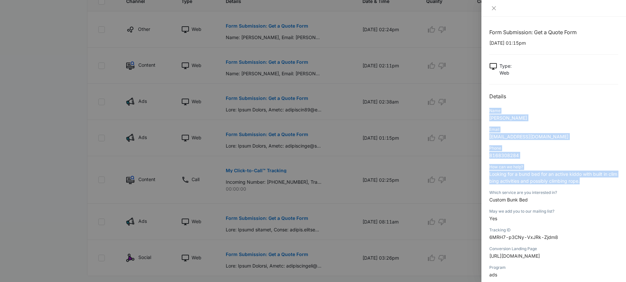
drag, startPoint x: 489, startPoint y: 111, endPoint x: 584, endPoint y: 185, distance: 119.9
click at [584, 185] on div "Form Submission: Get a Quote Form 10/10/2025 at 01:15pm Type : Web Details Name…" at bounding box center [553, 186] width 129 height 316
copy div "Name Jamie Rauhut Email jamierauhut@gmail.com Phone 8168308284 How can we help?…"
click at [495, 7] on icon "close" at bounding box center [493, 8] width 5 height 5
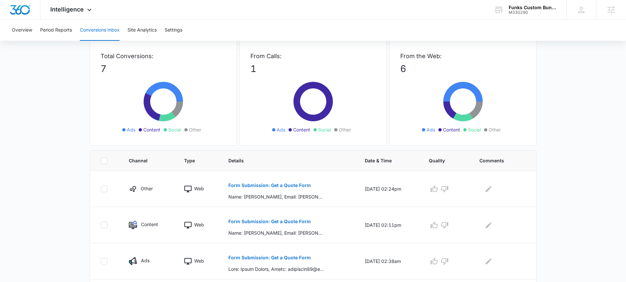
scroll to position [0, 0]
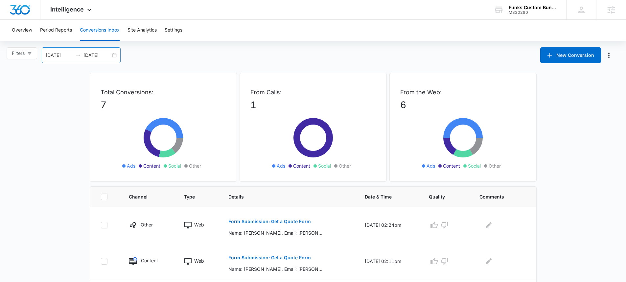
click at [115, 56] on div "[DATE] [DATE]" at bounding box center [81, 55] width 79 height 16
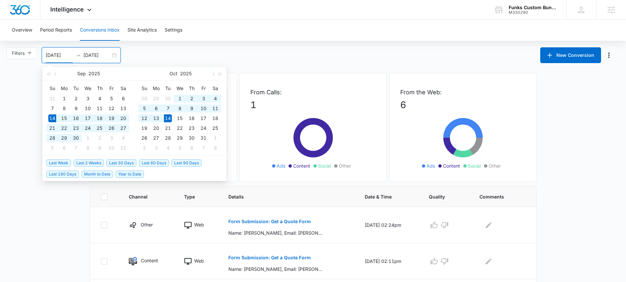
click at [127, 173] on span "Year to Date" at bounding box center [130, 174] width 28 height 7
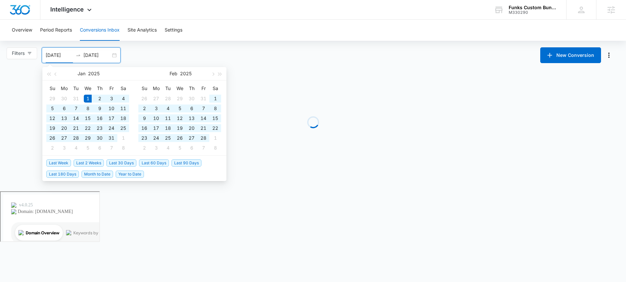
type input "01/01/2025"
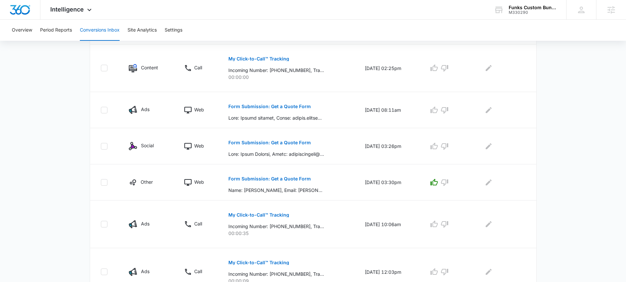
scroll to position [308, 0]
click at [265, 105] on p "Form Submission: Get a Quote Form" at bounding box center [269, 106] width 82 height 5
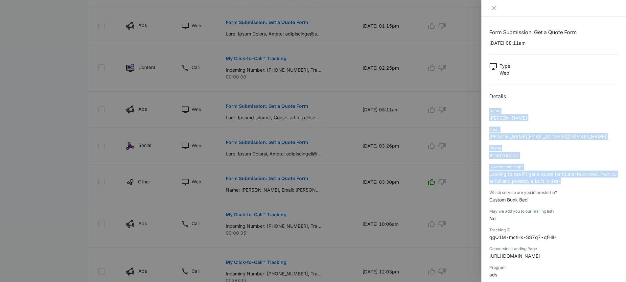
drag, startPoint x: 490, startPoint y: 112, endPoint x: 585, endPoint y: 183, distance: 119.0
click at [585, 183] on div "Form Submission: Get a Quote Form 10/06/2025 at 08:11am Type : Web Details Name…" at bounding box center [553, 186] width 129 height 316
copy div "Name Alisha langham Email alisha.langham28@gmail.com Phone 8166768447 How can w…"
click at [493, 7] on icon "close" at bounding box center [493, 8] width 5 height 5
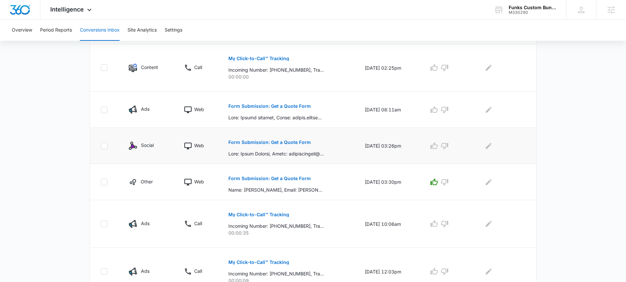
click at [273, 144] on p "Form Submission: Get a Quote Form" at bounding box center [269, 142] width 82 height 5
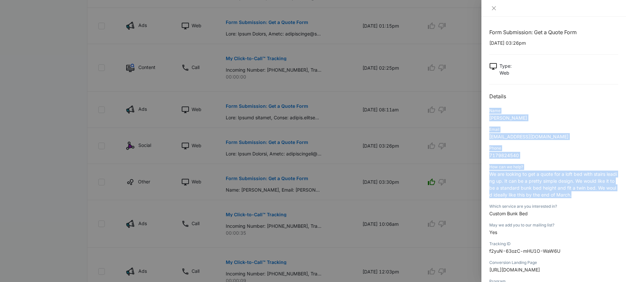
drag, startPoint x: 490, startPoint y: 110, endPoint x: 576, endPoint y: 199, distance: 124.1
click at [576, 199] on div "Form Submission: Get a Quote Form 09/25/2025 at 03:26pm Type : Web Details Name…" at bounding box center [553, 193] width 129 height 330
copy div "Name Halee Carroll Email haleejcarroll@gmail.com Phone 7179824540 How can we he…"
click at [494, 7] on icon "close" at bounding box center [493, 8] width 5 height 5
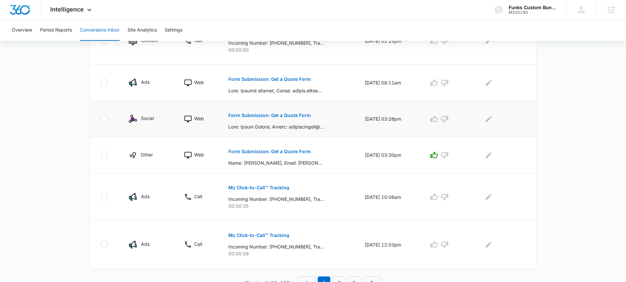
scroll to position [341, 0]
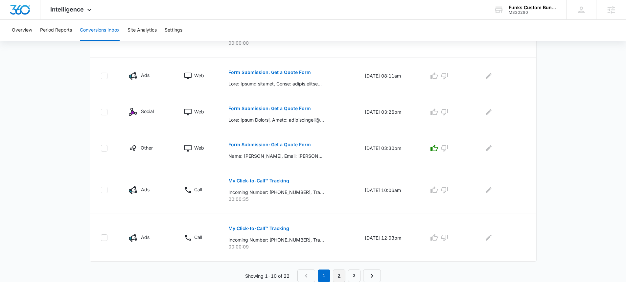
click at [339, 273] on link "2" at bounding box center [339, 275] width 12 height 12
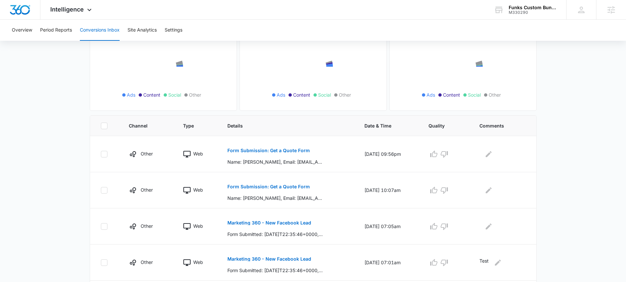
scroll to position [101, 0]
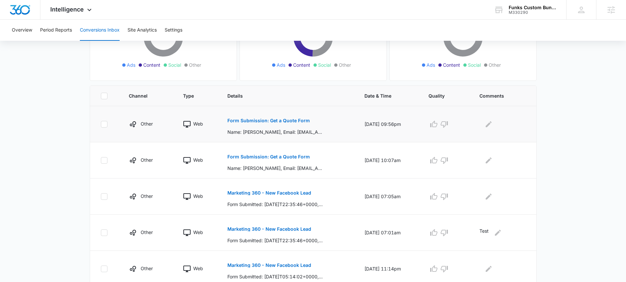
click at [285, 119] on p "Form Submission: Get a Quote Form" at bounding box center [268, 120] width 82 height 5
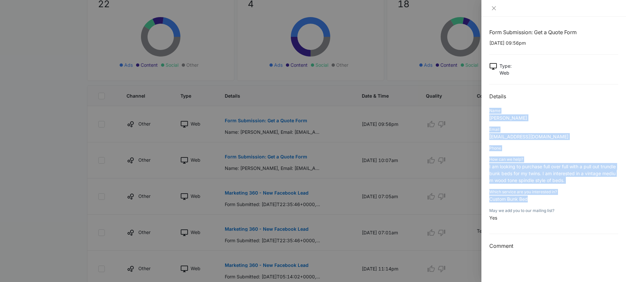
drag, startPoint x: 490, startPoint y: 111, endPoint x: 565, endPoint y: 196, distance: 113.8
click at [565, 196] on div "Form Submission: Get a Quote Form 08/26/2025 at 09:56pm Type : Web Details Name…" at bounding box center [553, 139] width 129 height 222
copy div "Name Meghan Email colorbymeghan@gmail.com Phone How can we help? I am looking t…"
click at [494, 8] on icon "close" at bounding box center [494, 8] width 4 height 4
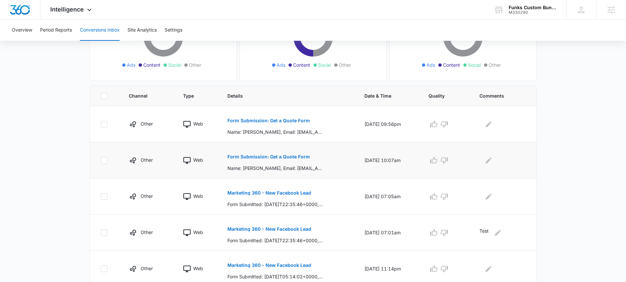
click at [261, 157] on p "Form Submission: Get a Quote Form" at bounding box center [268, 156] width 82 height 5
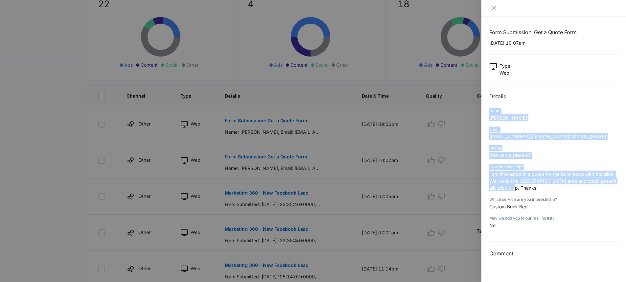
drag, startPoint x: 490, startPoint y: 111, endPoint x: 540, endPoint y: 190, distance: 93.6
click at [540, 190] on div "Form Submission: Get a Quote Form 08/24/2025 at 10:07am Type : Web Details Name…" at bounding box center [553, 142] width 129 height 229
copy div "Name Mark Gourley Email mark.gourley@sbcglobal.net Phone 816-225-4066 How can w…"
click at [493, 8] on icon "close" at bounding box center [494, 8] width 4 height 4
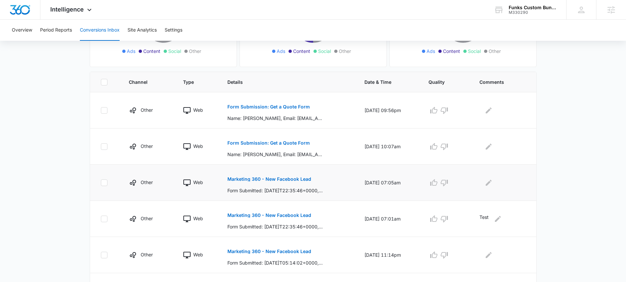
scroll to position [125, 0]
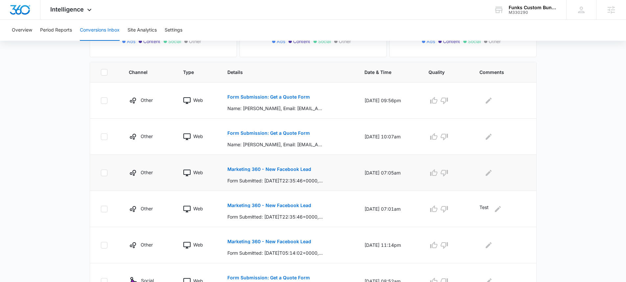
click at [286, 169] on p "Marketing 360 - New Facebook Lead" at bounding box center [269, 169] width 84 height 5
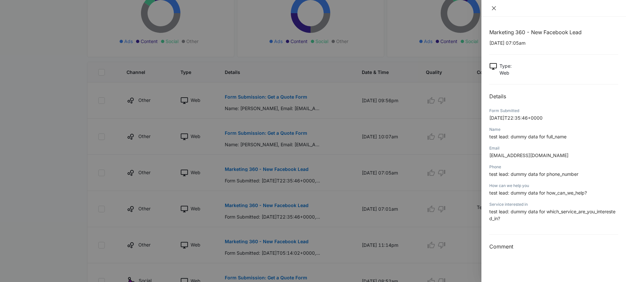
click at [492, 9] on icon "close" at bounding box center [493, 8] width 5 height 5
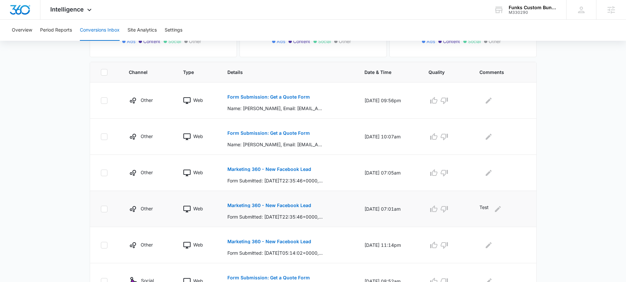
click at [279, 205] on p "Marketing 360 - New Facebook Lead" at bounding box center [269, 205] width 84 height 5
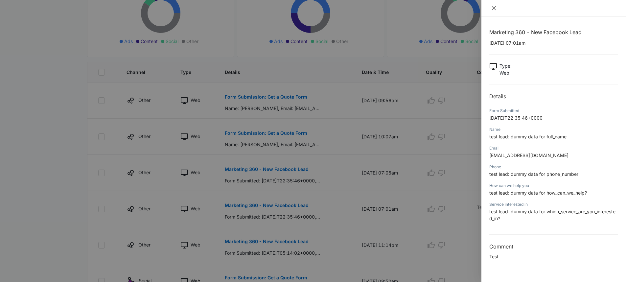
drag, startPoint x: 493, startPoint y: 8, endPoint x: 491, endPoint y: 12, distance: 5.2
click at [493, 9] on icon "close" at bounding box center [494, 8] width 4 height 4
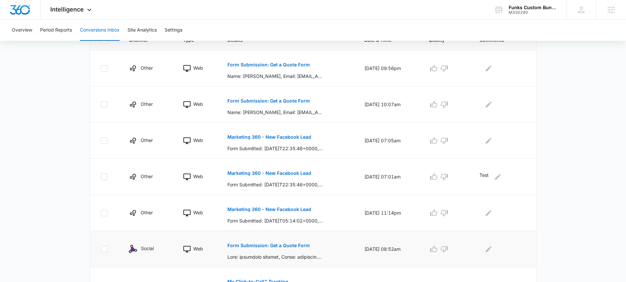
scroll to position [167, 0]
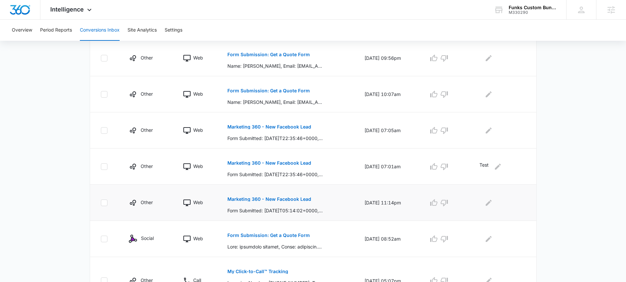
click at [287, 198] on p "Marketing 360 - New Facebook Lead" at bounding box center [269, 199] width 84 height 5
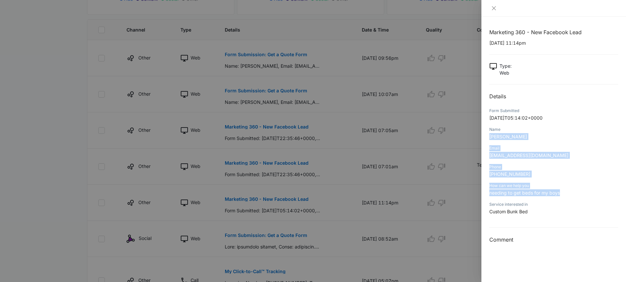
drag, startPoint x: 489, startPoint y: 137, endPoint x: 561, endPoint y: 194, distance: 92.2
click at [561, 194] on div "Marketing 360 - New Facebook Lead 08/15/2025 at 11:14pm Type : Web Details Form…" at bounding box center [553, 136] width 129 height 216
copy div "Ari Saynomore Email samoanmommy3@gmail.com Phone +18162053950 How can we help y…"
click at [494, 8] on icon "close" at bounding box center [494, 8] width 4 height 4
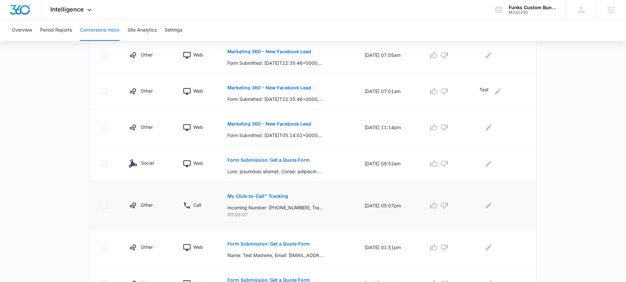
scroll to position [273, 0]
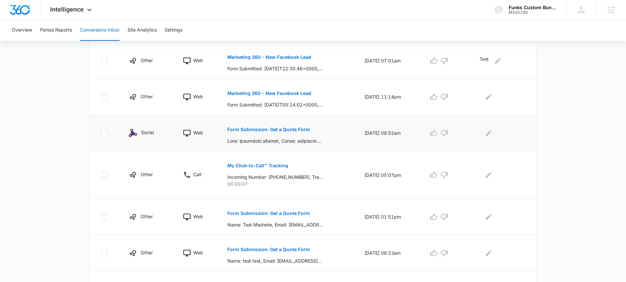
click at [276, 130] on p "Form Submission: Get a Quote Form" at bounding box center [268, 129] width 82 height 5
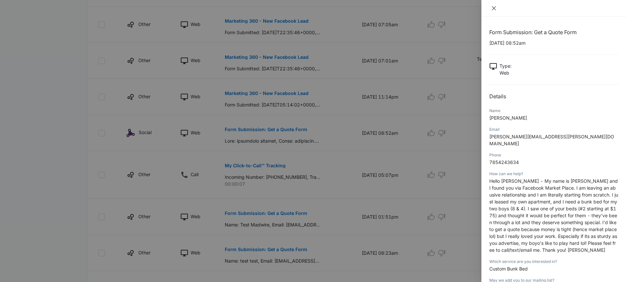
click at [495, 9] on icon "close" at bounding box center [494, 8] width 4 height 4
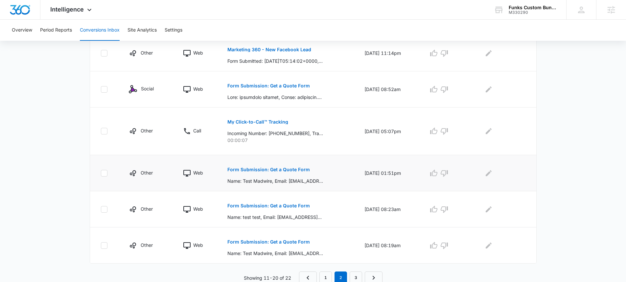
scroll to position [318, 0]
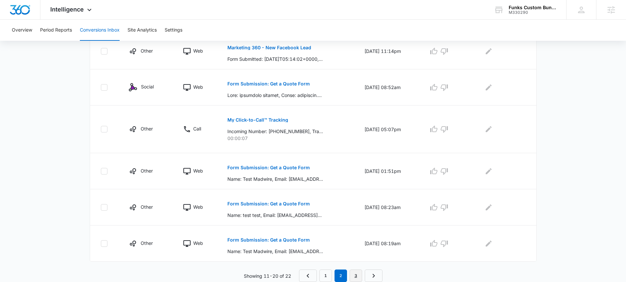
click at [355, 274] on link "3" at bounding box center [356, 275] width 12 height 12
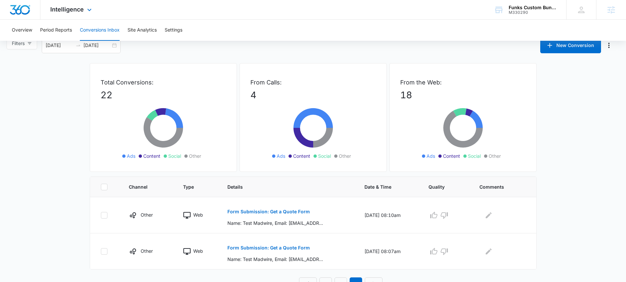
scroll to position [0, 0]
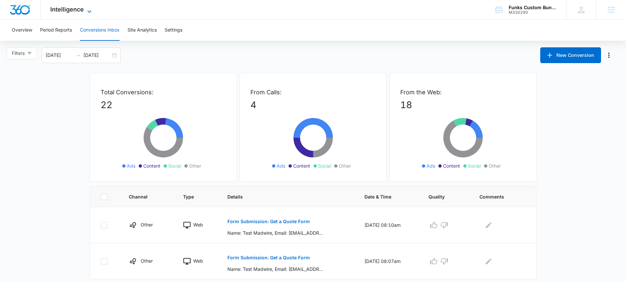
click at [75, 10] on span "Intelligence" at bounding box center [67, 9] width 34 height 7
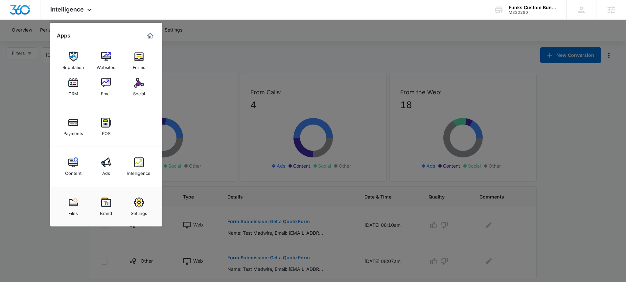
click at [290, 30] on div at bounding box center [313, 141] width 626 height 282
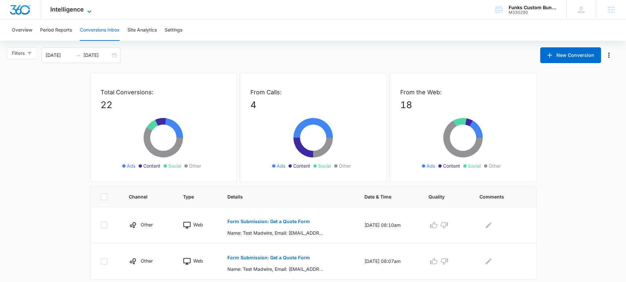
click at [68, 9] on span "Intelligence" at bounding box center [67, 9] width 34 height 7
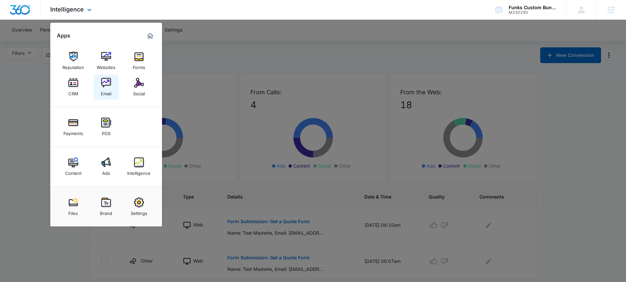
click at [111, 85] on link "Email" at bounding box center [106, 87] width 25 height 25
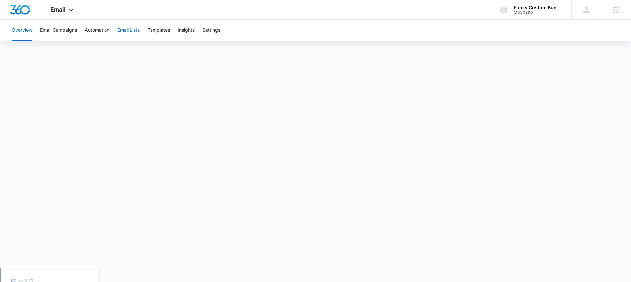
click at [130, 30] on button "Email Lists" at bounding box center [128, 30] width 22 height 21
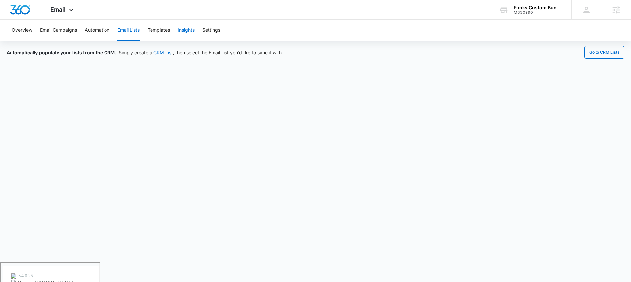
click at [191, 29] on button "Insights" at bounding box center [186, 30] width 17 height 21
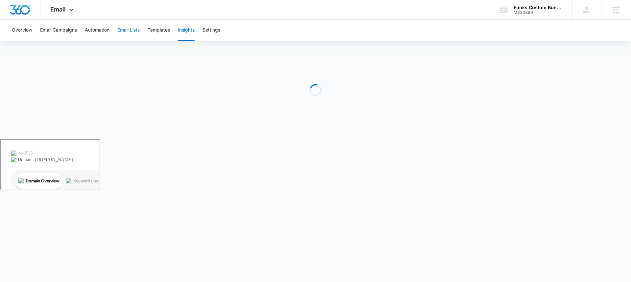
click at [133, 30] on button "Email Lists" at bounding box center [128, 30] width 22 height 21
click at [156, 29] on button "Templates" at bounding box center [159, 30] width 22 height 21
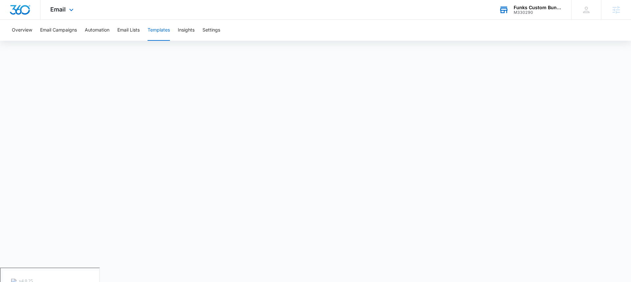
click at [533, 10] on div "M330290" at bounding box center [538, 12] width 48 height 5
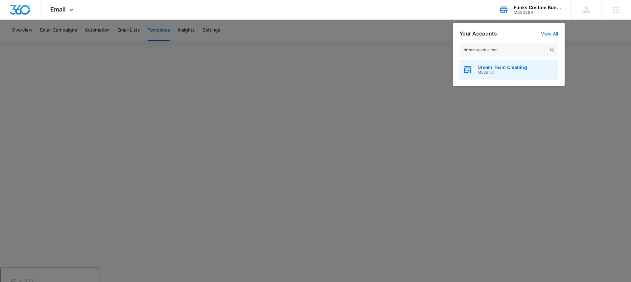
type input "dream team clean"
click at [508, 66] on span "Dream Team Cleaning" at bounding box center [502, 67] width 50 height 5
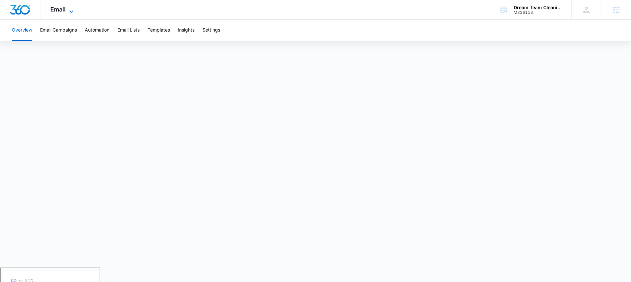
click at [64, 10] on span "Email" at bounding box center [57, 9] width 15 height 7
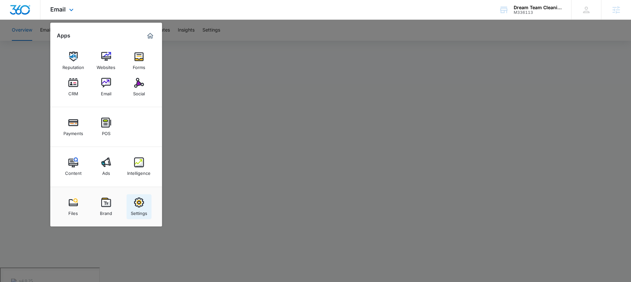
click at [140, 203] on img at bounding box center [139, 202] width 10 height 10
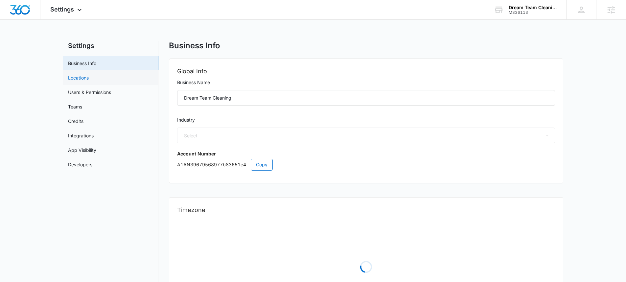
select select "38"
select select "US"
select select "America/New_York"
click at [69, 6] on span "Settings" at bounding box center [62, 9] width 24 height 7
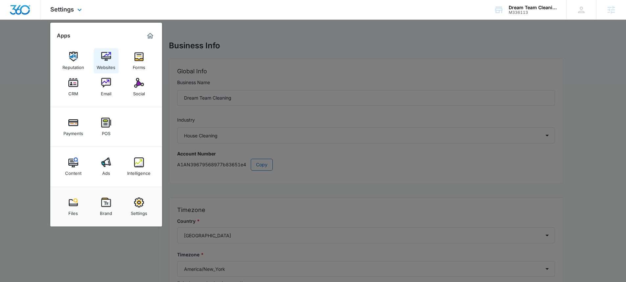
click at [102, 65] on div "Websites" at bounding box center [106, 65] width 19 height 9
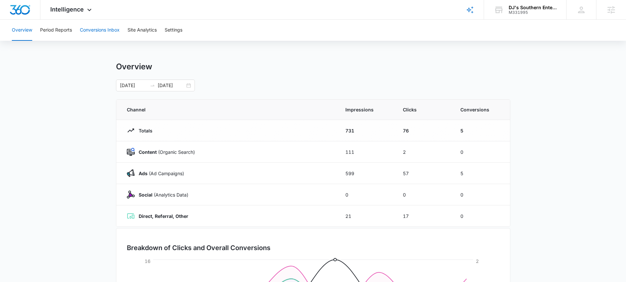
click at [107, 29] on button "Conversions Inbox" at bounding box center [100, 30] width 40 height 21
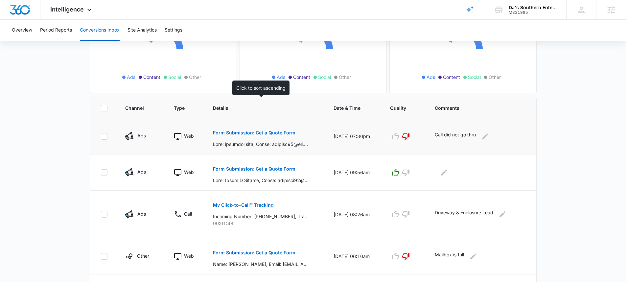
scroll to position [115, 0]
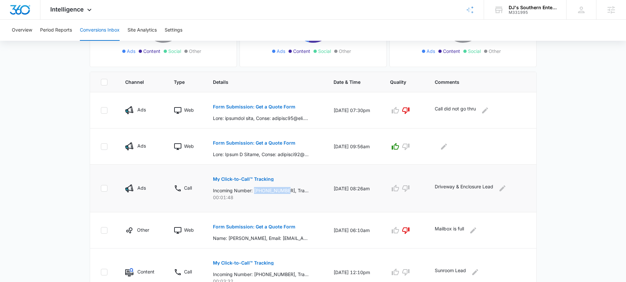
drag, startPoint x: 287, startPoint y: 190, endPoint x: 253, endPoint y: 191, distance: 34.2
click at [253, 191] on p "Incoming Number: [PHONE_NUMBER], Tracking Number: [PHONE_NUMBER], Ring To: [PHO…" at bounding box center [261, 190] width 96 height 7
copy p "[PHONE_NUMBER]"
click at [246, 177] on p "My Click-to-Call™ Tracking" at bounding box center [243, 179] width 61 height 5
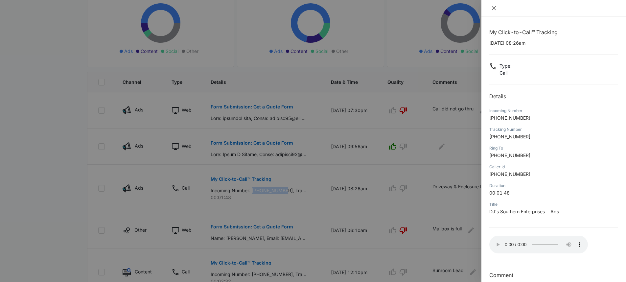
click at [495, 8] on icon "close" at bounding box center [493, 8] width 5 height 5
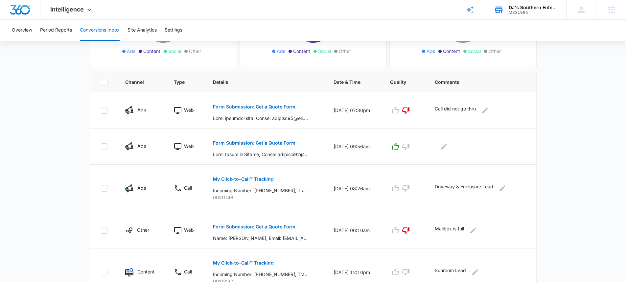
click at [509, 7] on div "DJ's Southern Enterprises" at bounding box center [533, 7] width 48 height 5
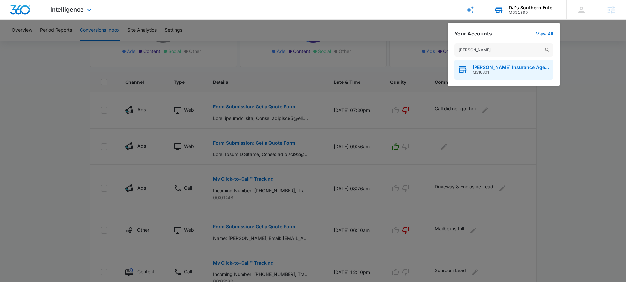
type input "[PERSON_NAME]"
click at [500, 69] on span "[PERSON_NAME] Insurance Agency" at bounding box center [510, 67] width 77 height 5
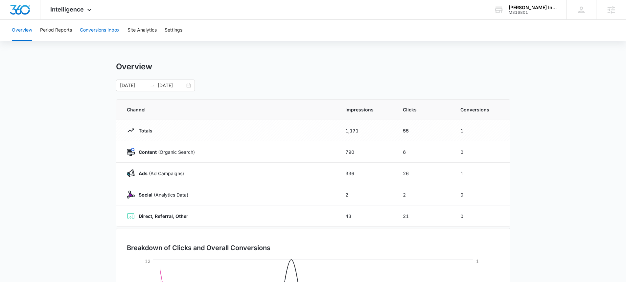
click at [99, 33] on button "Conversions Inbox" at bounding box center [100, 30] width 40 height 21
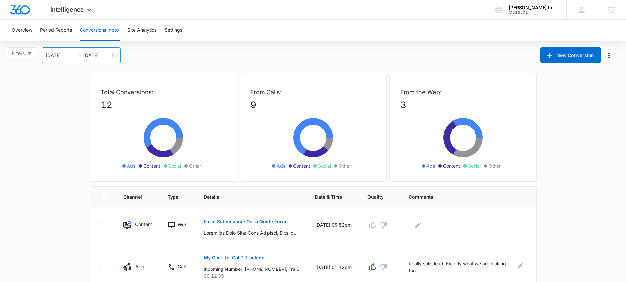
click at [116, 56] on div "[DATE] [DATE]" at bounding box center [81, 55] width 79 height 16
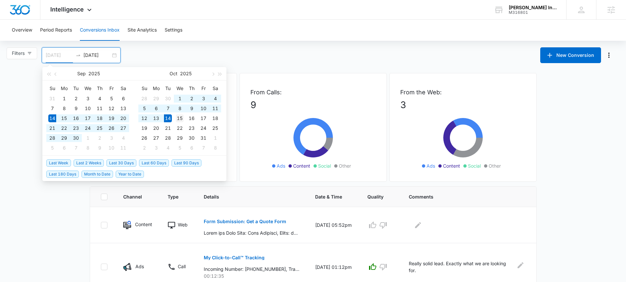
type input "[DATE]"
click at [180, 117] on div "15" at bounding box center [180, 118] width 8 height 8
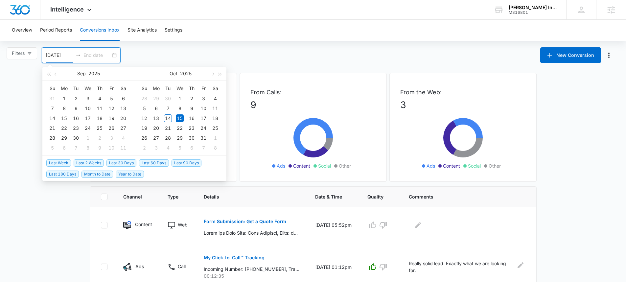
click at [61, 56] on input "[DATE]" at bounding box center [59, 55] width 27 height 7
type input "[DATE]"
click at [97, 98] on div "4" at bounding box center [100, 99] width 8 height 8
type input "[DATE]"
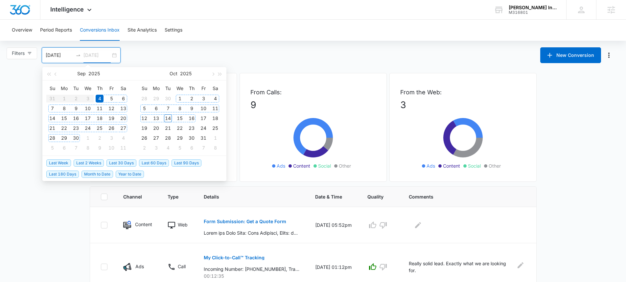
click at [192, 117] on div "16" at bounding box center [192, 118] width 8 height 8
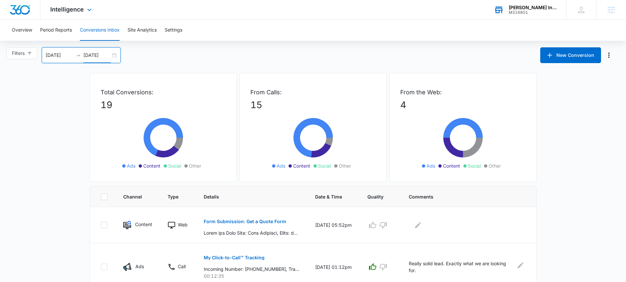
click at [514, 8] on div "[PERSON_NAME] Insurance Agency" at bounding box center [533, 7] width 48 height 5
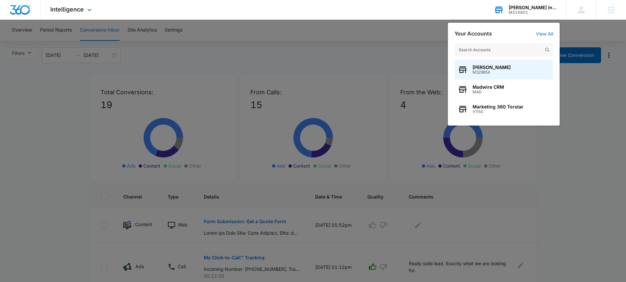
click at [512, 9] on div "[PERSON_NAME] Insurance Agency" at bounding box center [533, 7] width 48 height 5
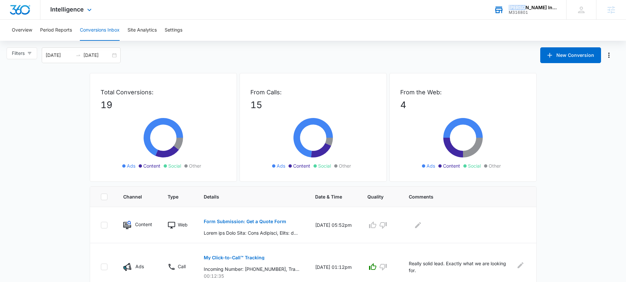
click at [512, 9] on div "[PERSON_NAME] Insurance Agency" at bounding box center [533, 7] width 48 height 5
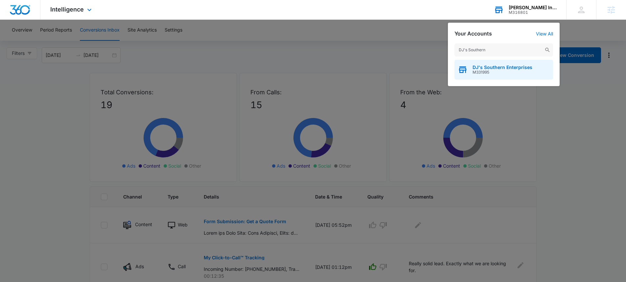
type input "DJ's Southern"
click at [490, 70] on span "M331995" at bounding box center [502, 72] width 60 height 5
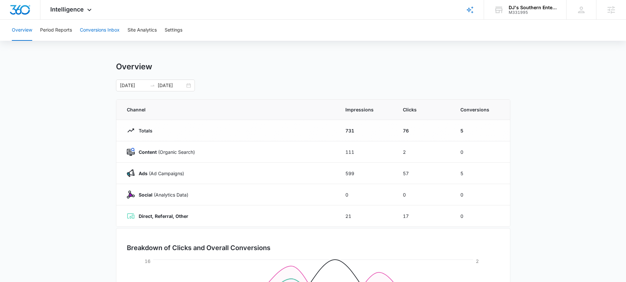
click at [103, 33] on button "Conversions Inbox" at bounding box center [100, 30] width 40 height 21
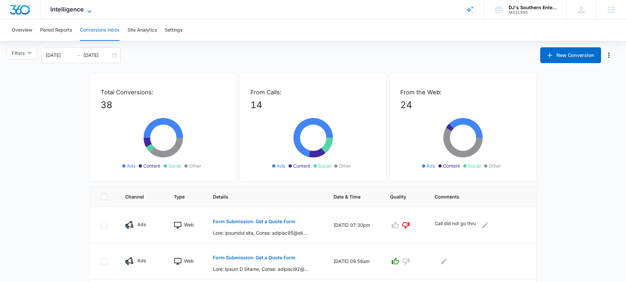
click at [78, 11] on span "Intelligence" at bounding box center [67, 9] width 34 height 7
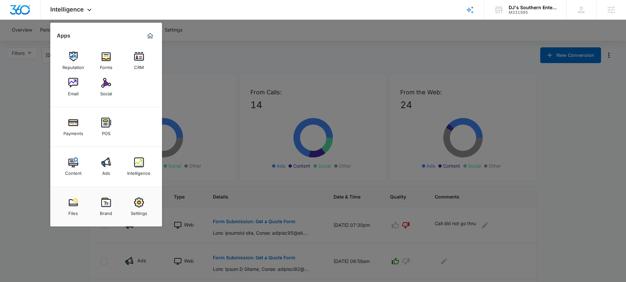
click at [107, 160] on img at bounding box center [106, 162] width 10 height 10
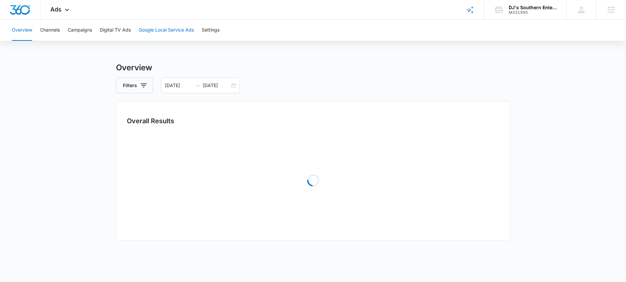
click at [162, 34] on button "Google Local Service Ads" at bounding box center [166, 30] width 55 height 21
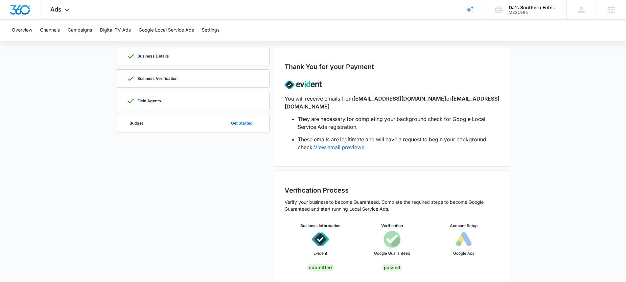
scroll to position [35, 0]
click at [235, 123] on button "Get Started" at bounding box center [241, 123] width 34 height 16
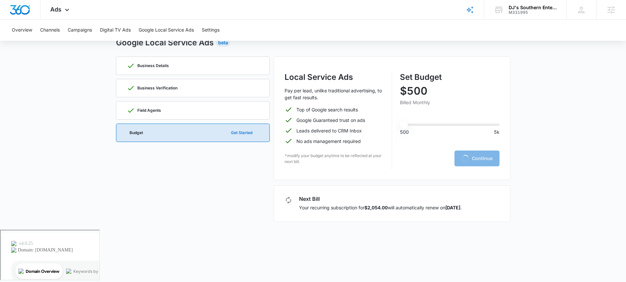
scroll to position [0, 0]
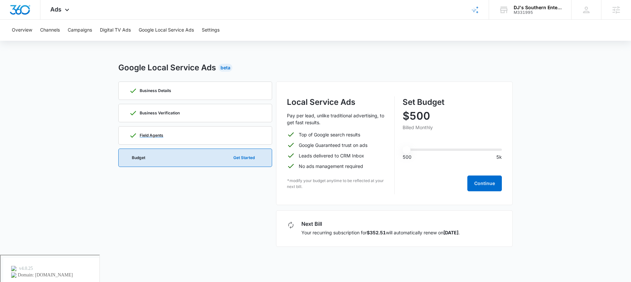
click at [146, 134] on p "Field Agents" at bounding box center [152, 135] width 24 height 4
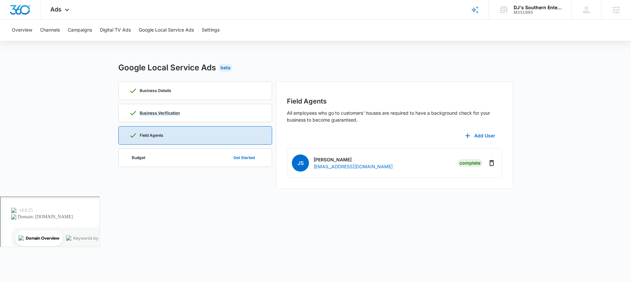
click at [160, 113] on p "Business Verification" at bounding box center [160, 113] width 40 height 4
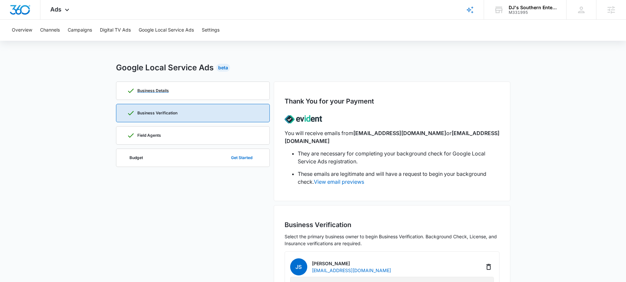
click at [172, 90] on div "Business Details" at bounding box center [193, 91] width 132 height 18
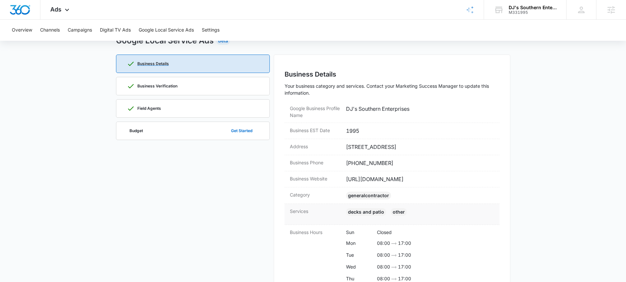
scroll to position [77, 0]
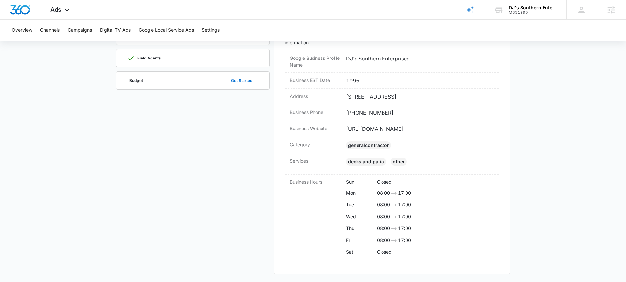
click at [138, 82] on p "Budget" at bounding box center [135, 81] width 13 height 4
